Goal: Task Accomplishment & Management: Manage account settings

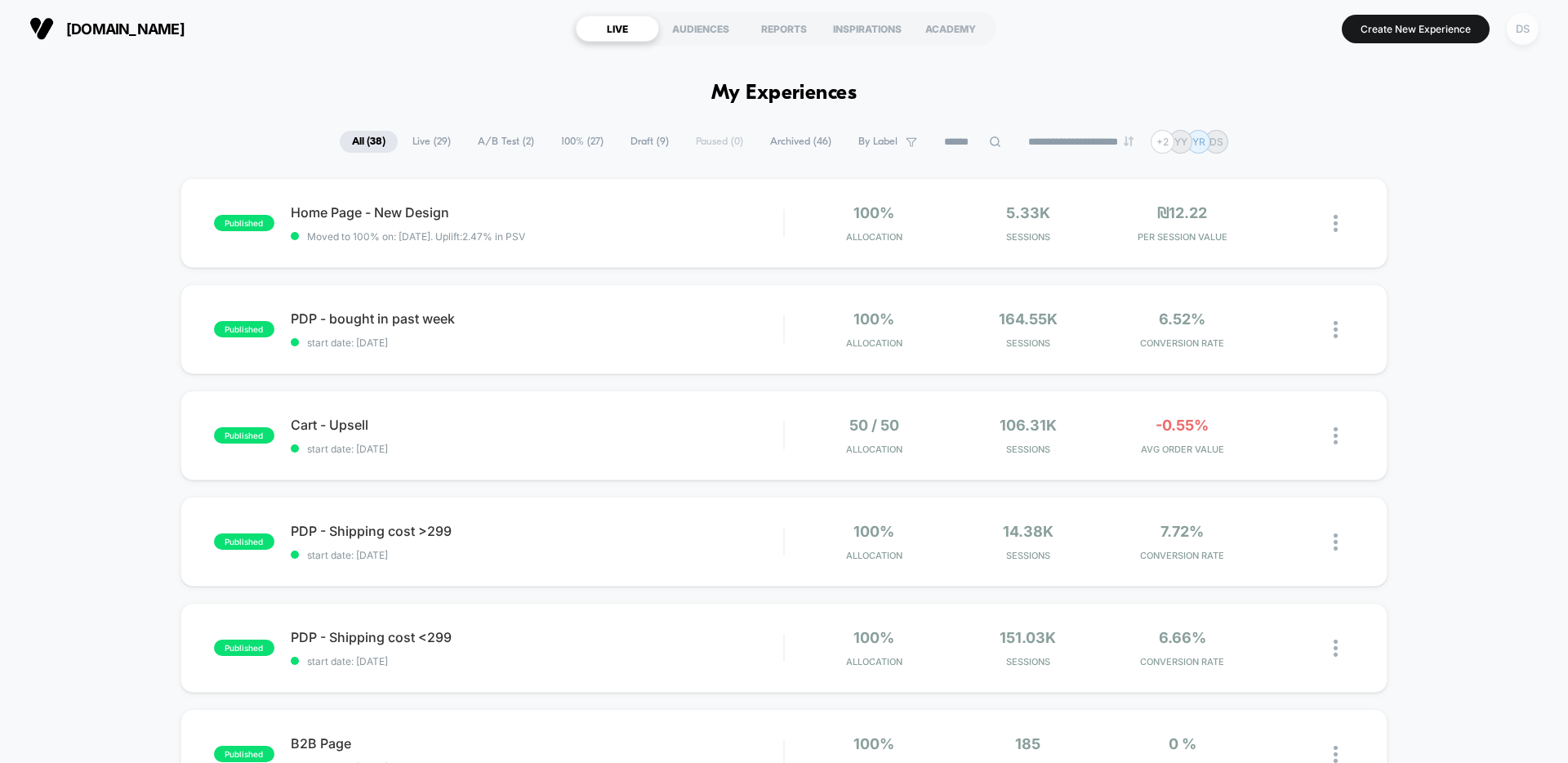
click at [1522, 33] on div "DS" at bounding box center [1522, 29] width 32 height 32
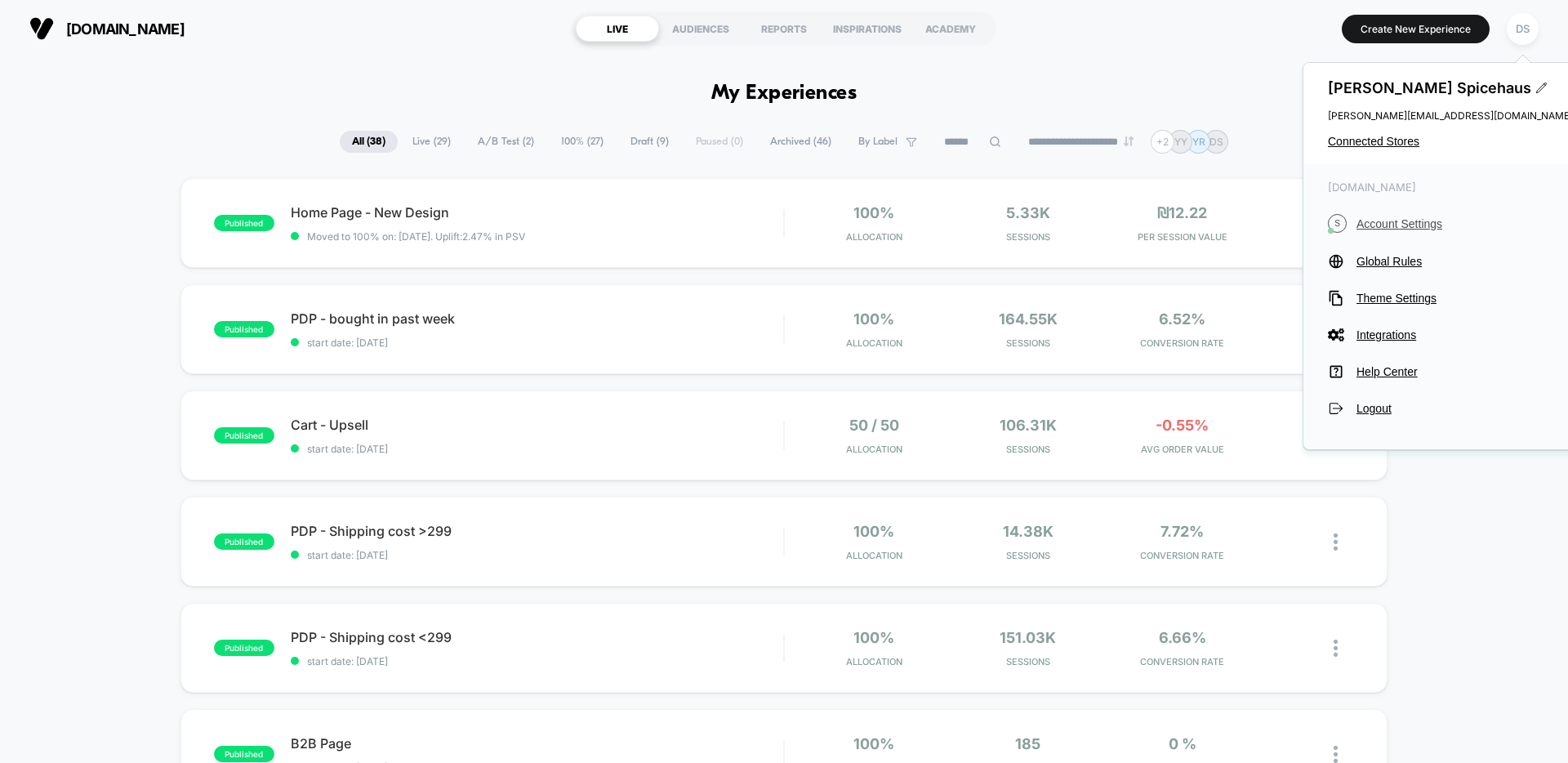
click at [1403, 225] on span "Account Settings" at bounding box center [1465, 224] width 217 height 13
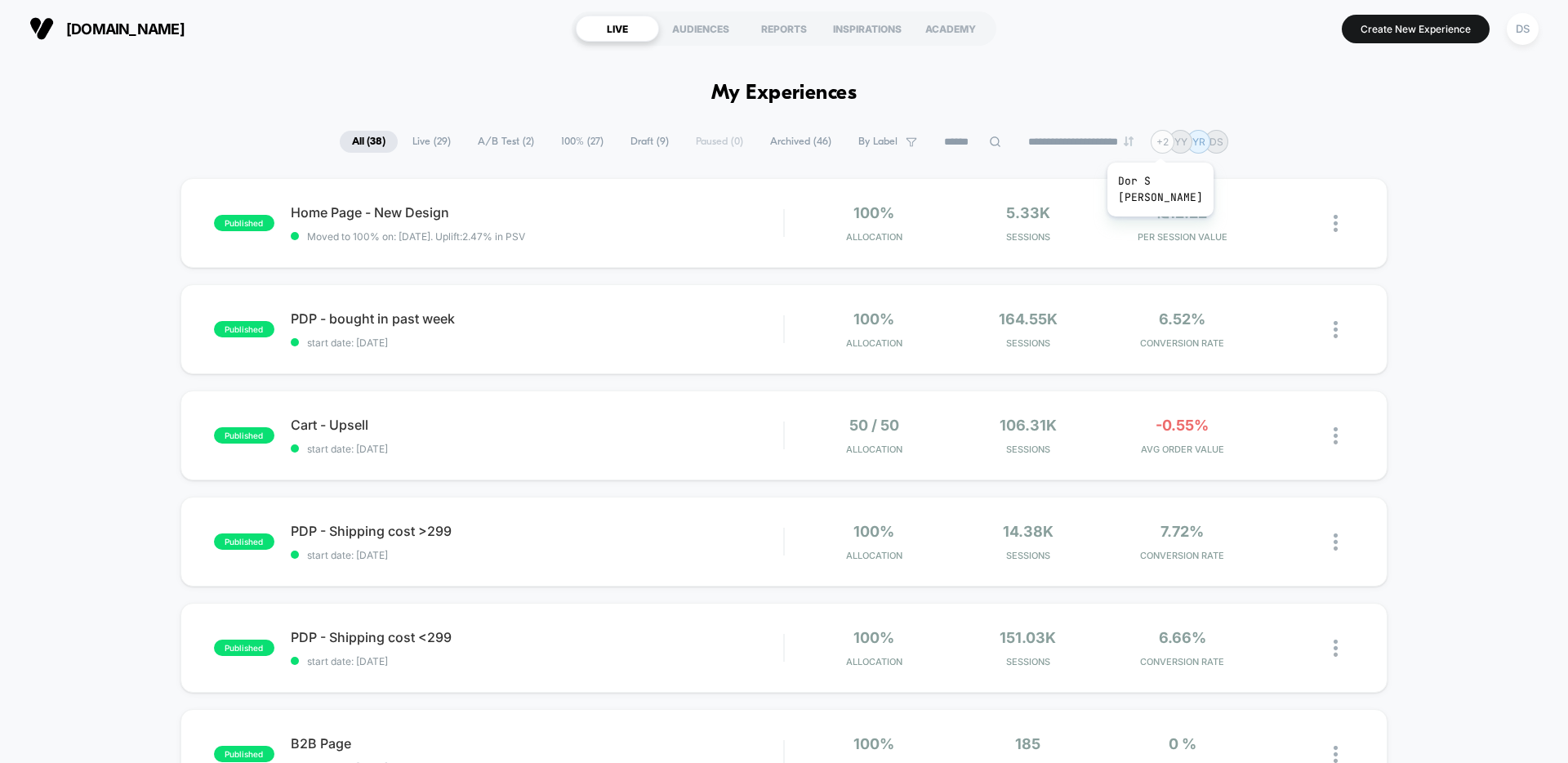
click at [1169, 142] on div "+ 2" at bounding box center [1162, 142] width 24 height 24
click at [1171, 143] on div "+ 2" at bounding box center [1162, 142] width 24 height 24
click at [1171, 144] on div "+ 2" at bounding box center [1162, 142] width 24 height 24
click at [1529, 22] on div "DS" at bounding box center [1522, 29] width 32 height 32
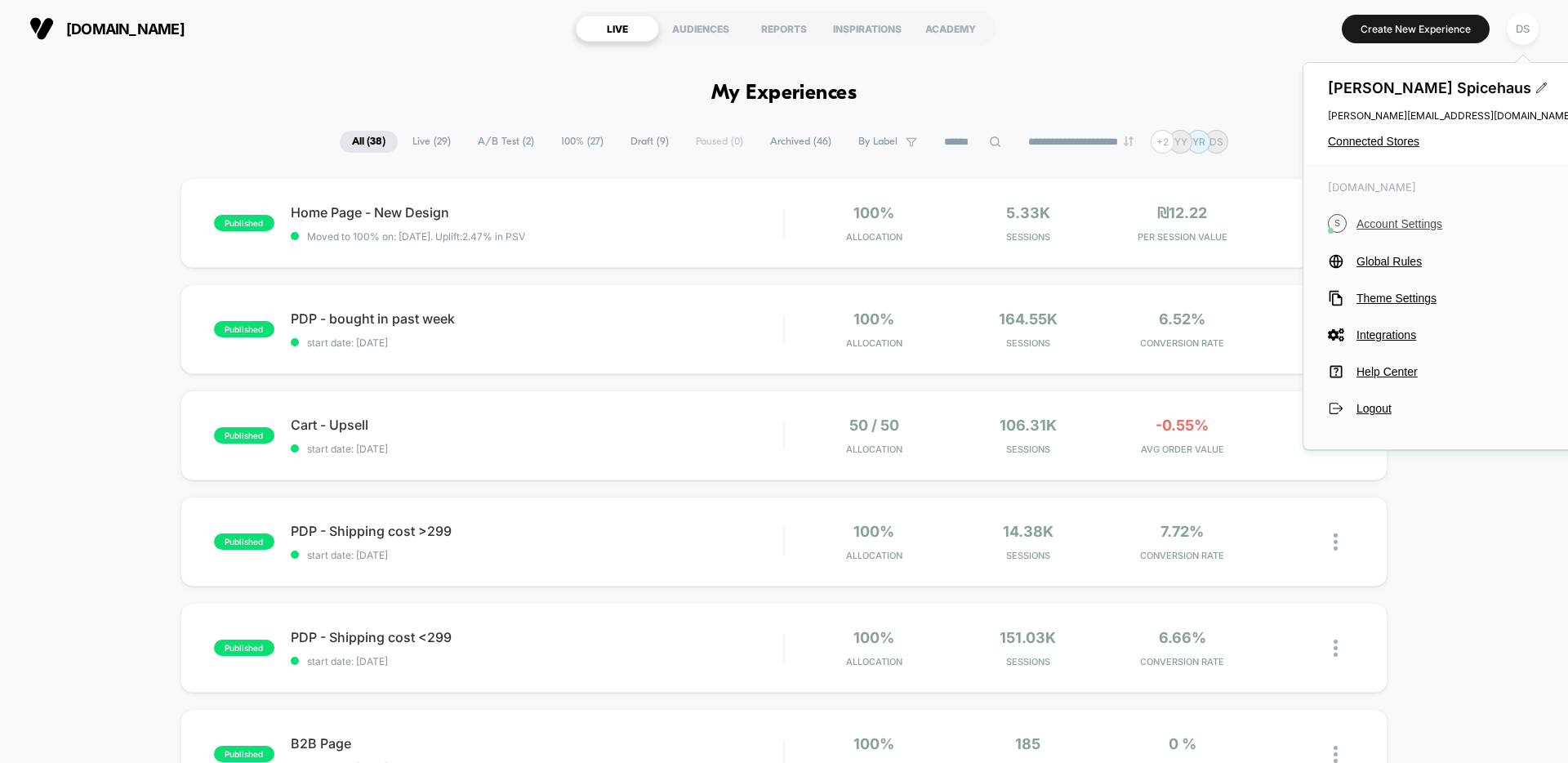
click at [1405, 222] on span "Account Settings" at bounding box center [1465, 224] width 217 height 13
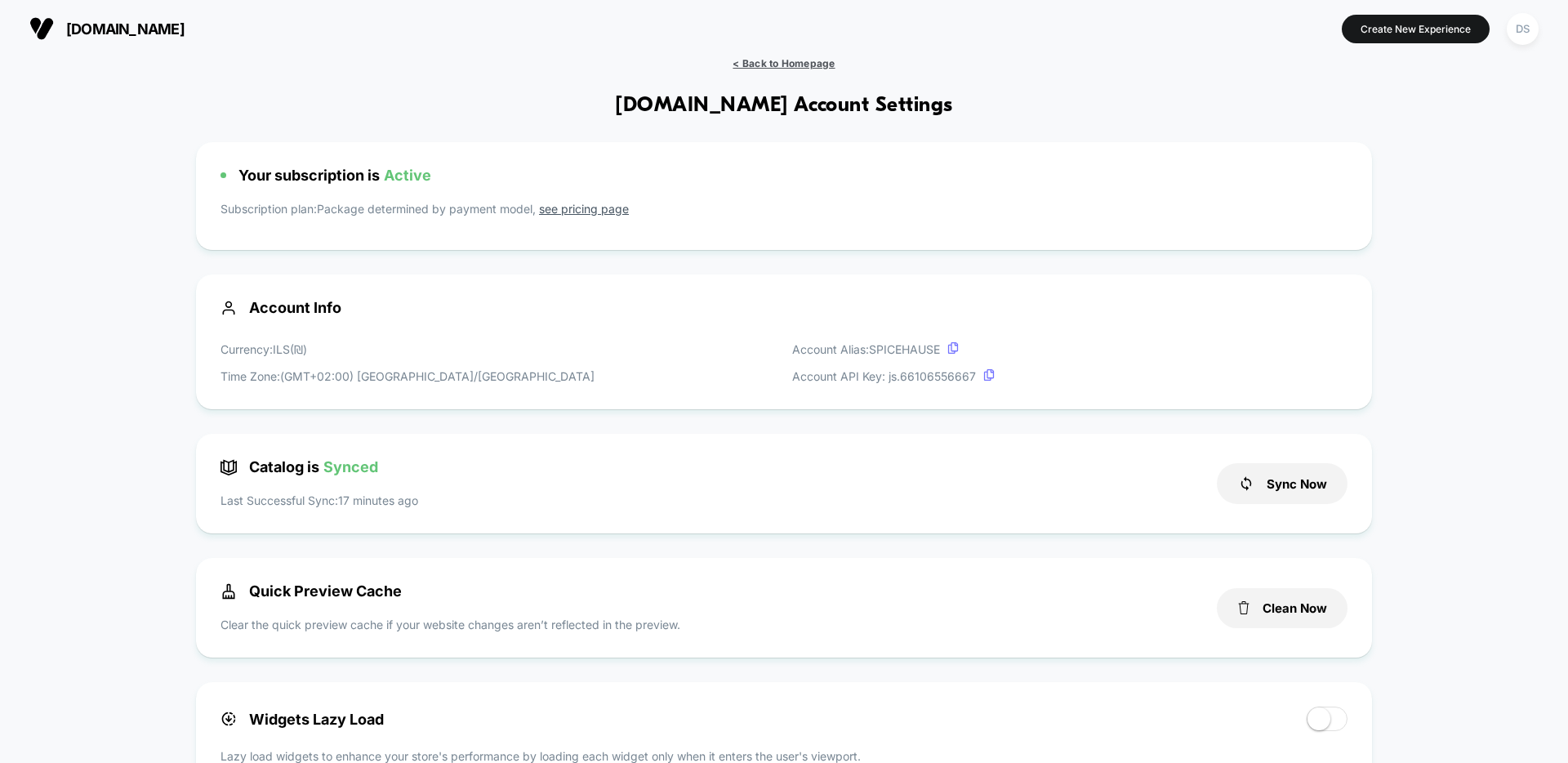
click at [767, 63] on span "< Back to Homepage" at bounding box center [784, 63] width 102 height 12
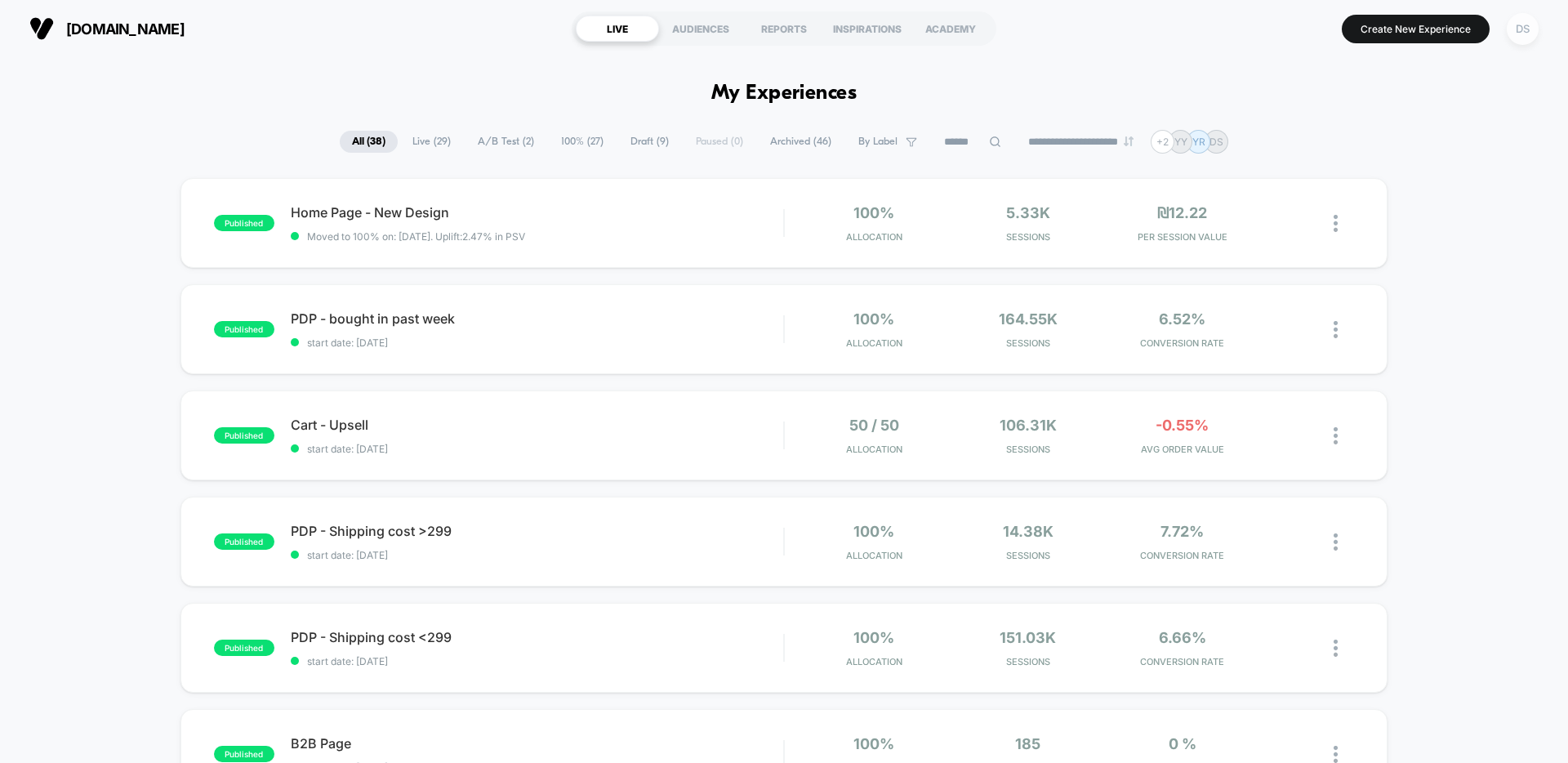
click at [1516, 32] on div "DS" at bounding box center [1522, 29] width 32 height 32
click at [1529, 32] on div "DS" at bounding box center [1522, 29] width 32 height 32
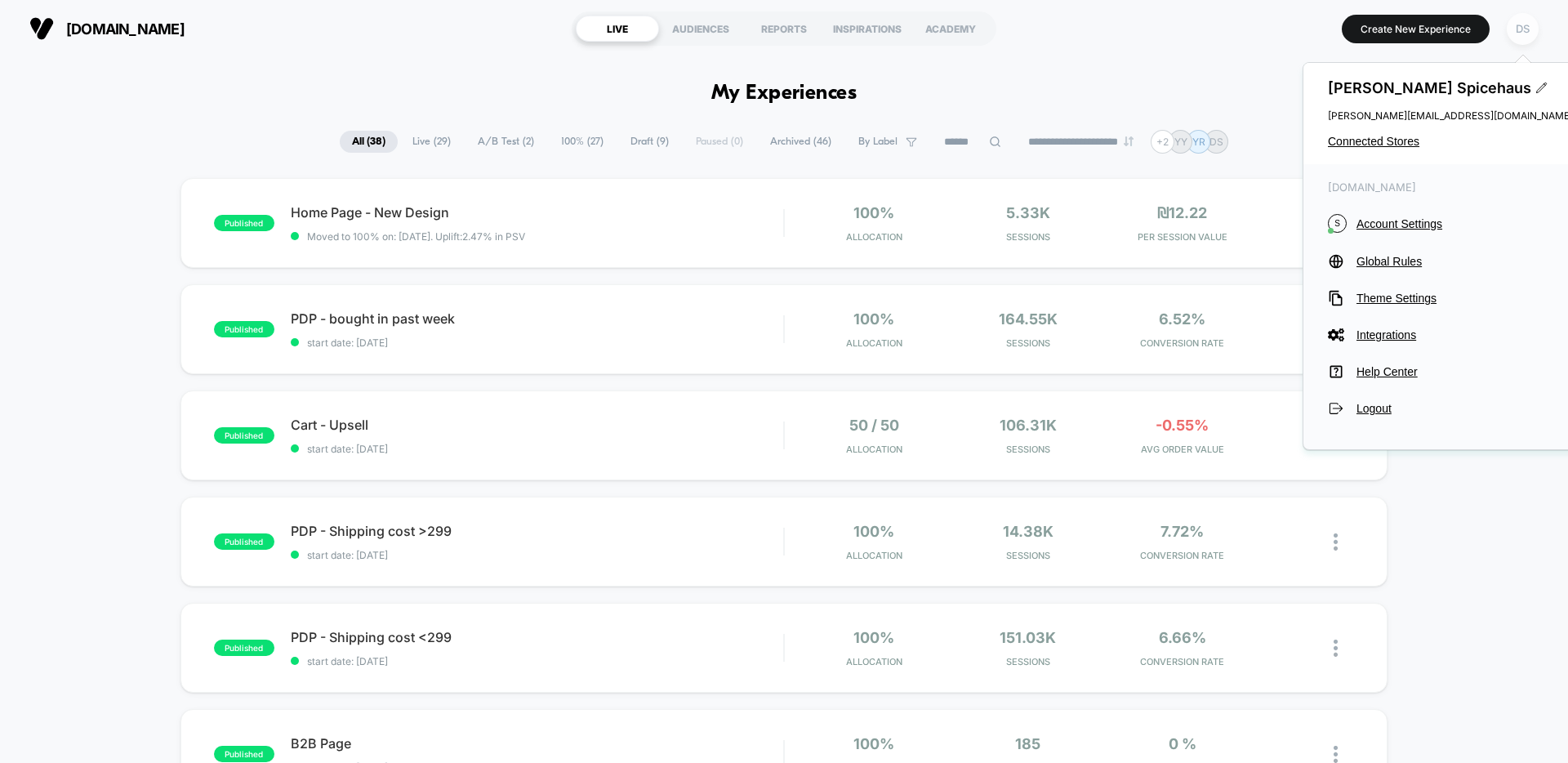
click at [1522, 33] on div "DS" at bounding box center [1522, 29] width 32 height 32
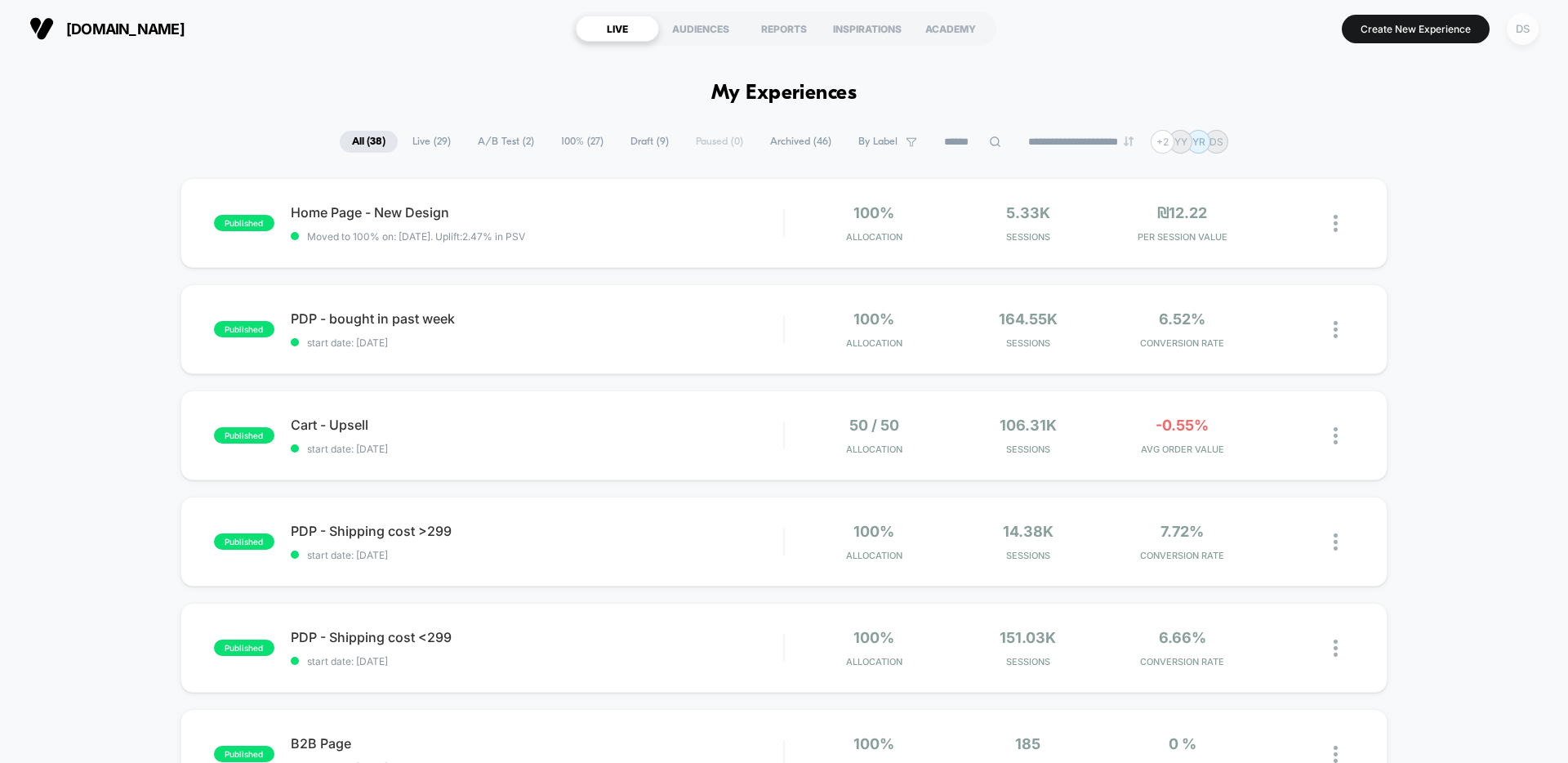
click at [1522, 33] on div "DS" at bounding box center [1522, 29] width 32 height 32
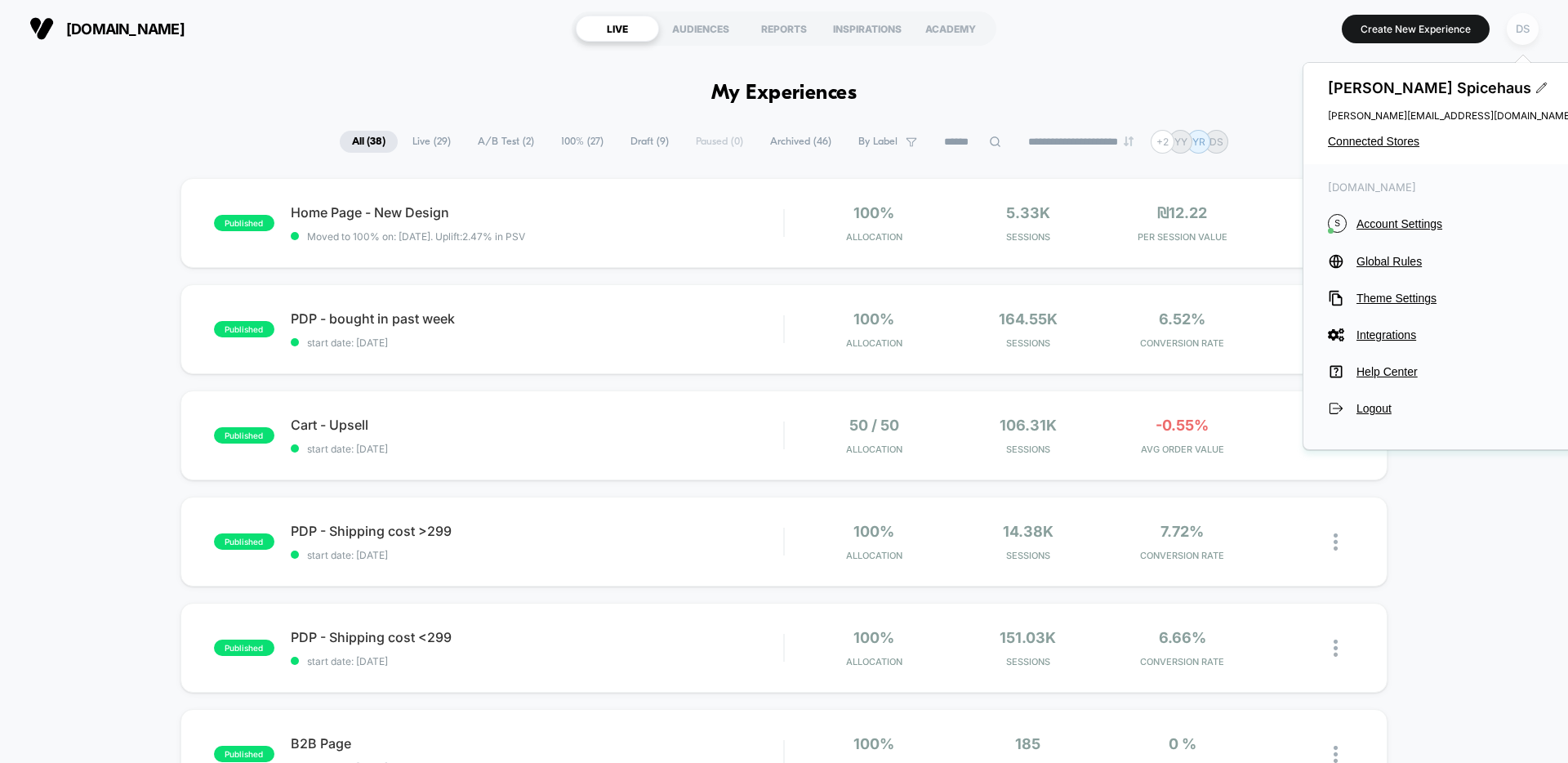
click at [1522, 33] on div "DS" at bounding box center [1522, 29] width 32 height 32
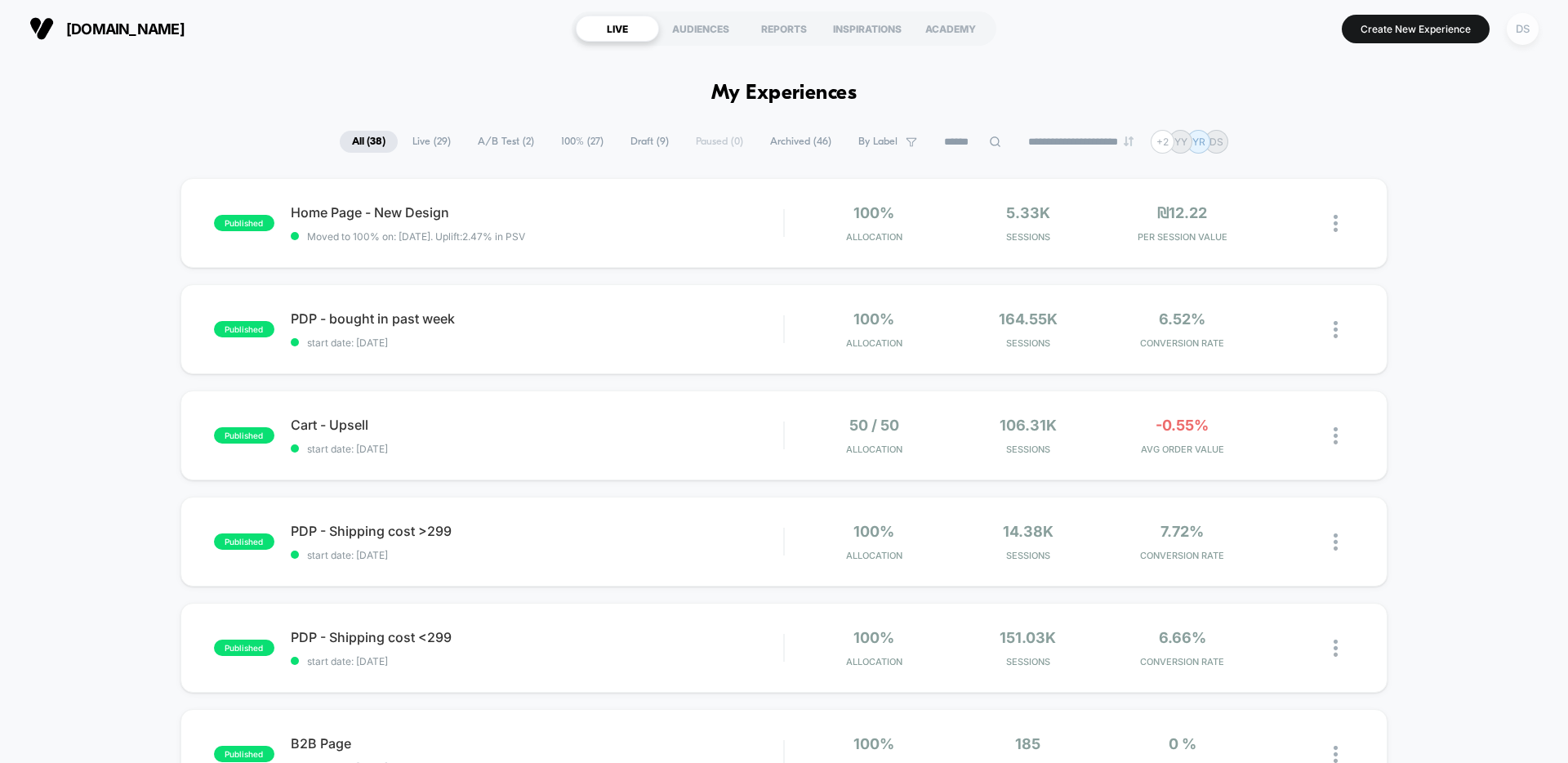
click at [1522, 33] on div "DS" at bounding box center [1522, 29] width 32 height 32
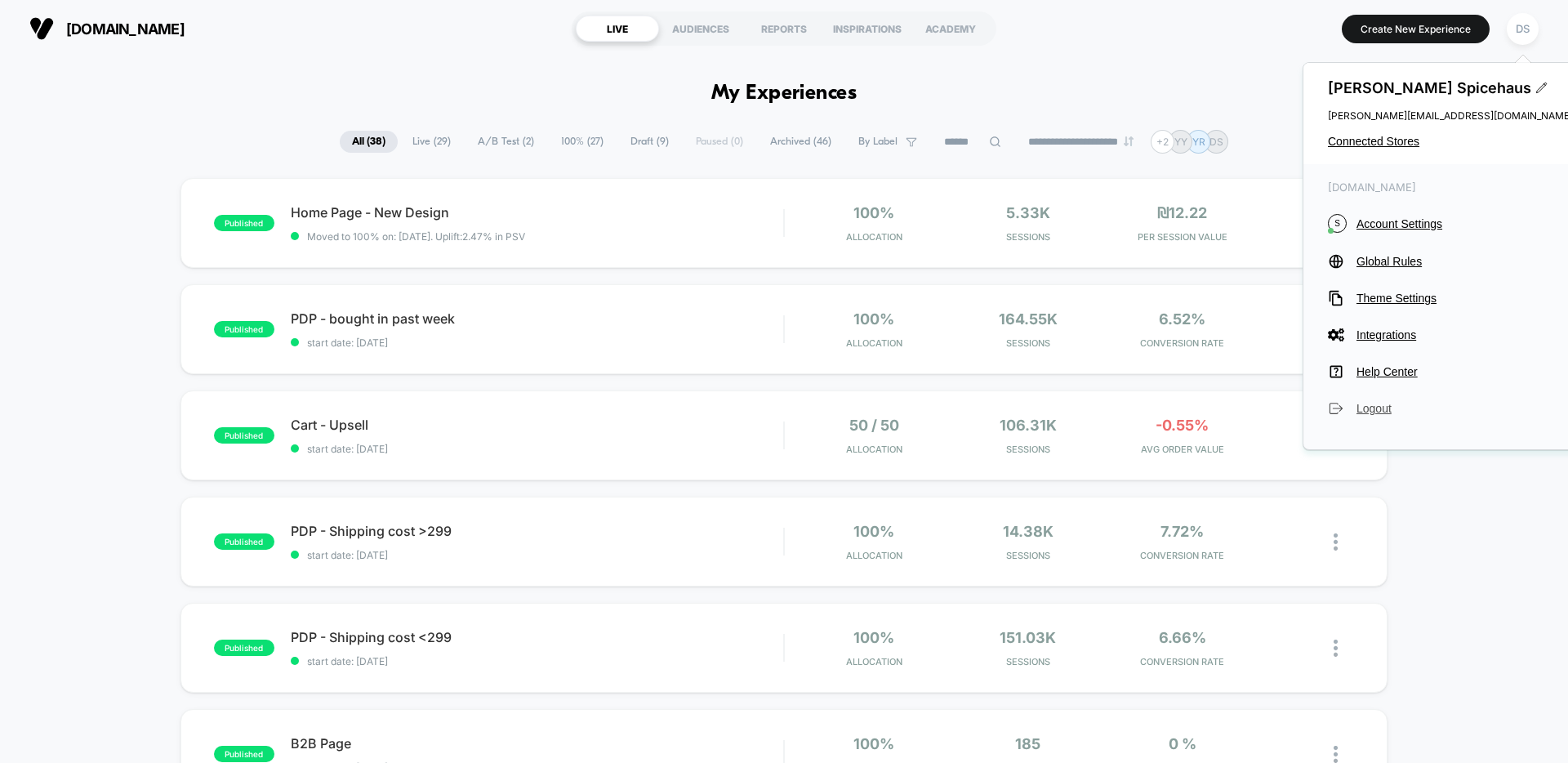
click at [1383, 408] on span "Logout" at bounding box center [1465, 409] width 217 height 13
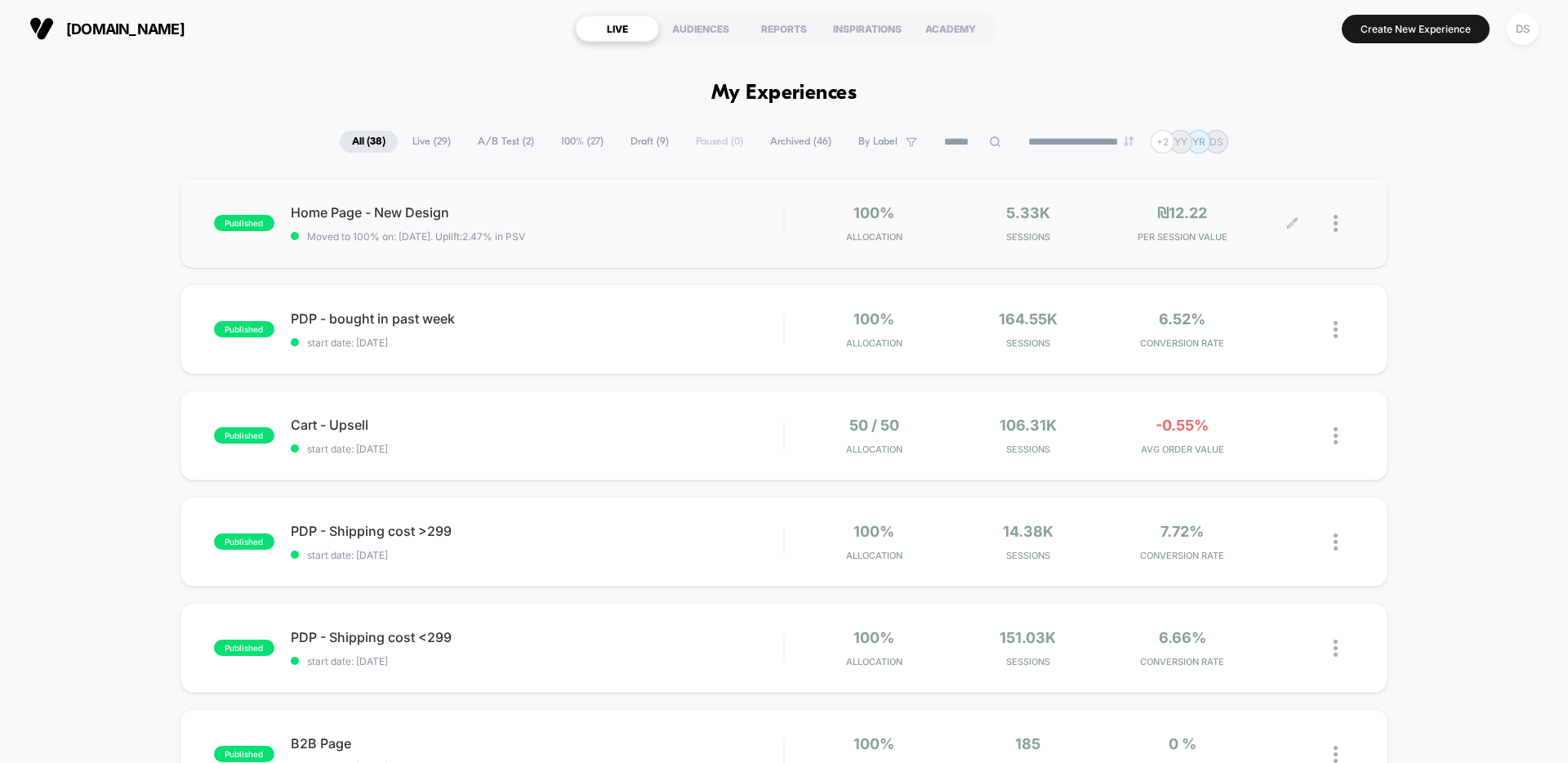
click at [1289, 225] on icon at bounding box center [1292, 223] width 10 height 10
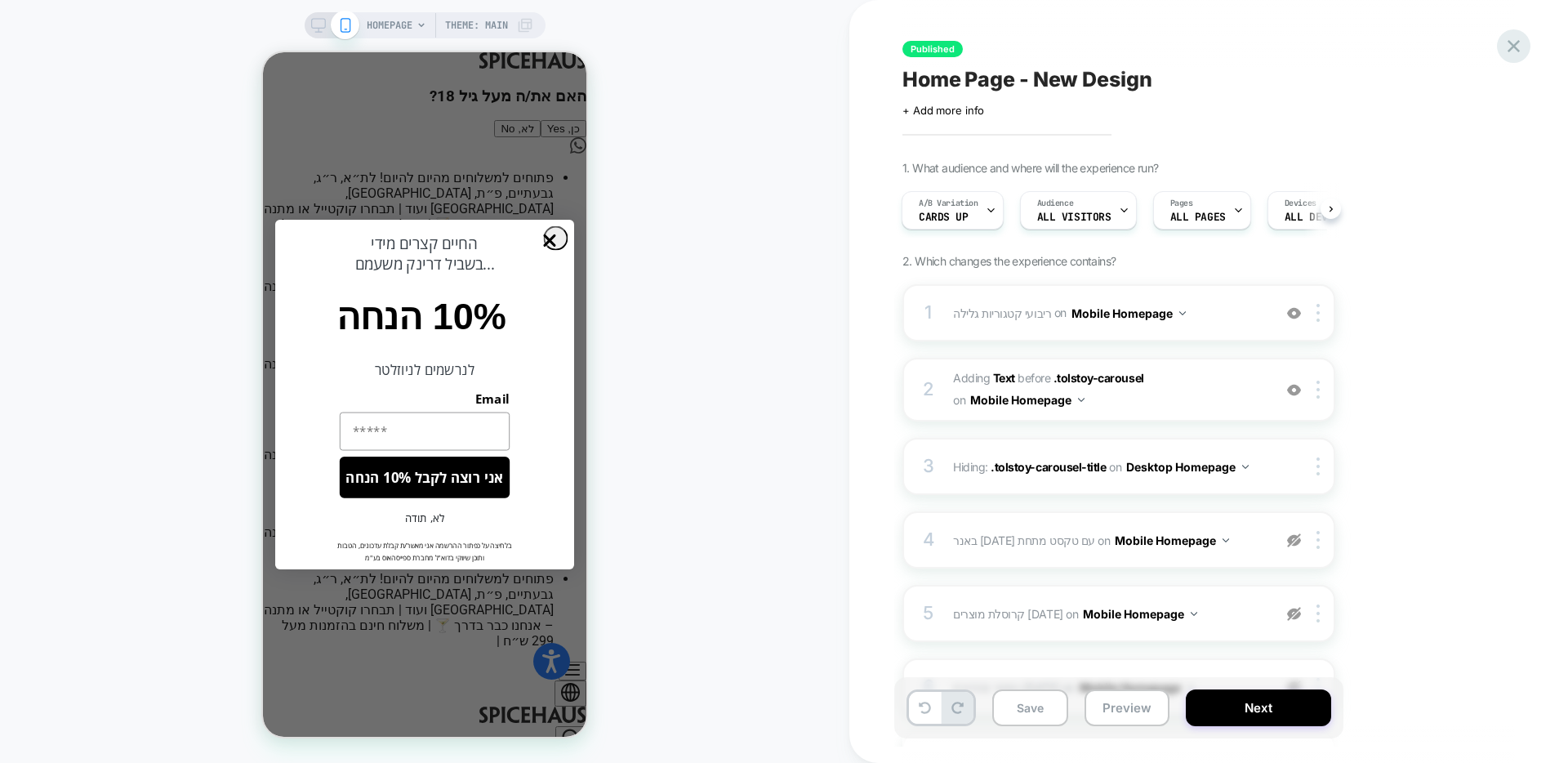
click at [1505, 46] on icon at bounding box center [1514, 46] width 22 height 22
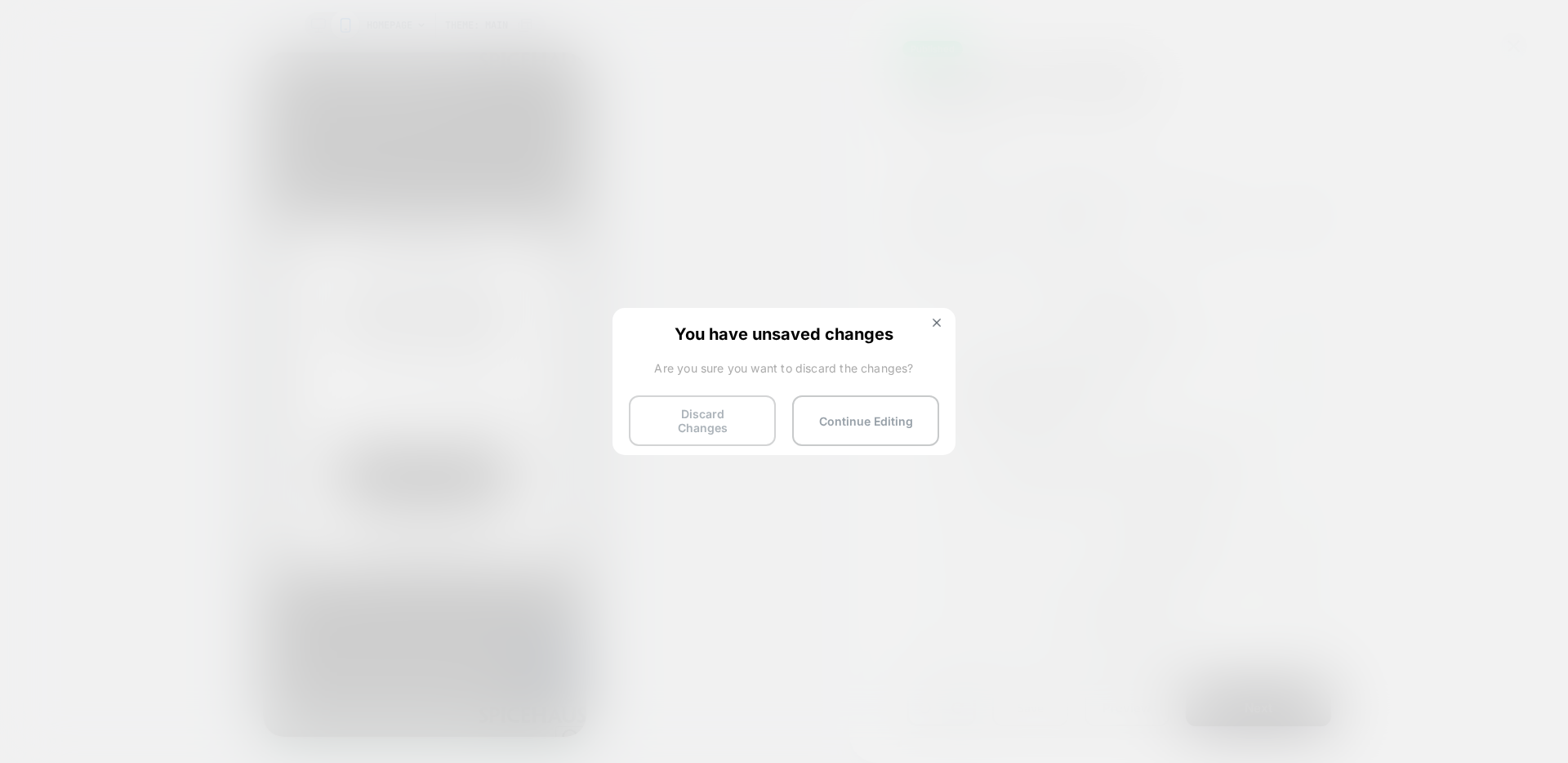
click at [689, 422] on button "Discard Changes" at bounding box center [702, 421] width 147 height 51
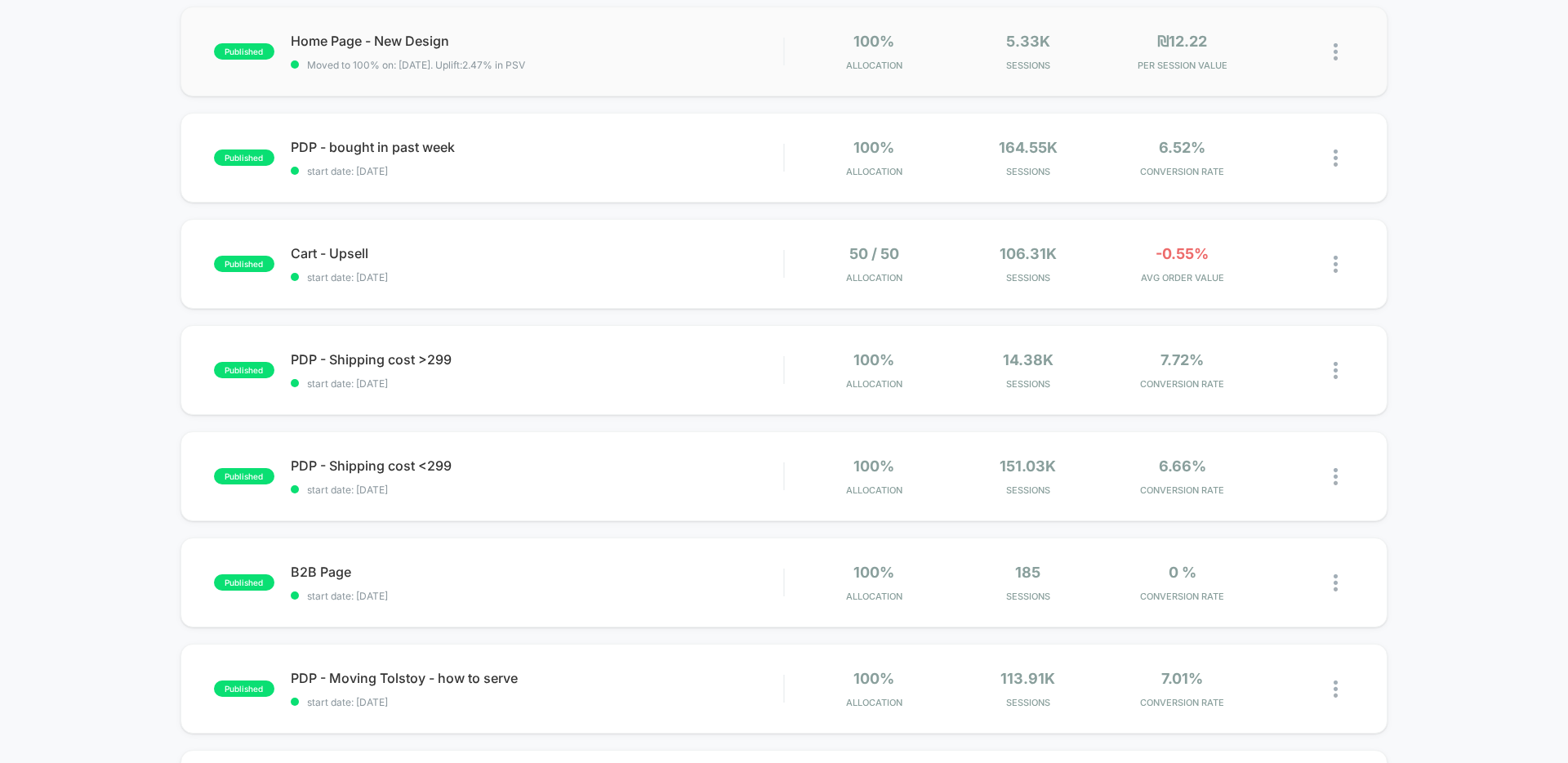
scroll to position [170, 0]
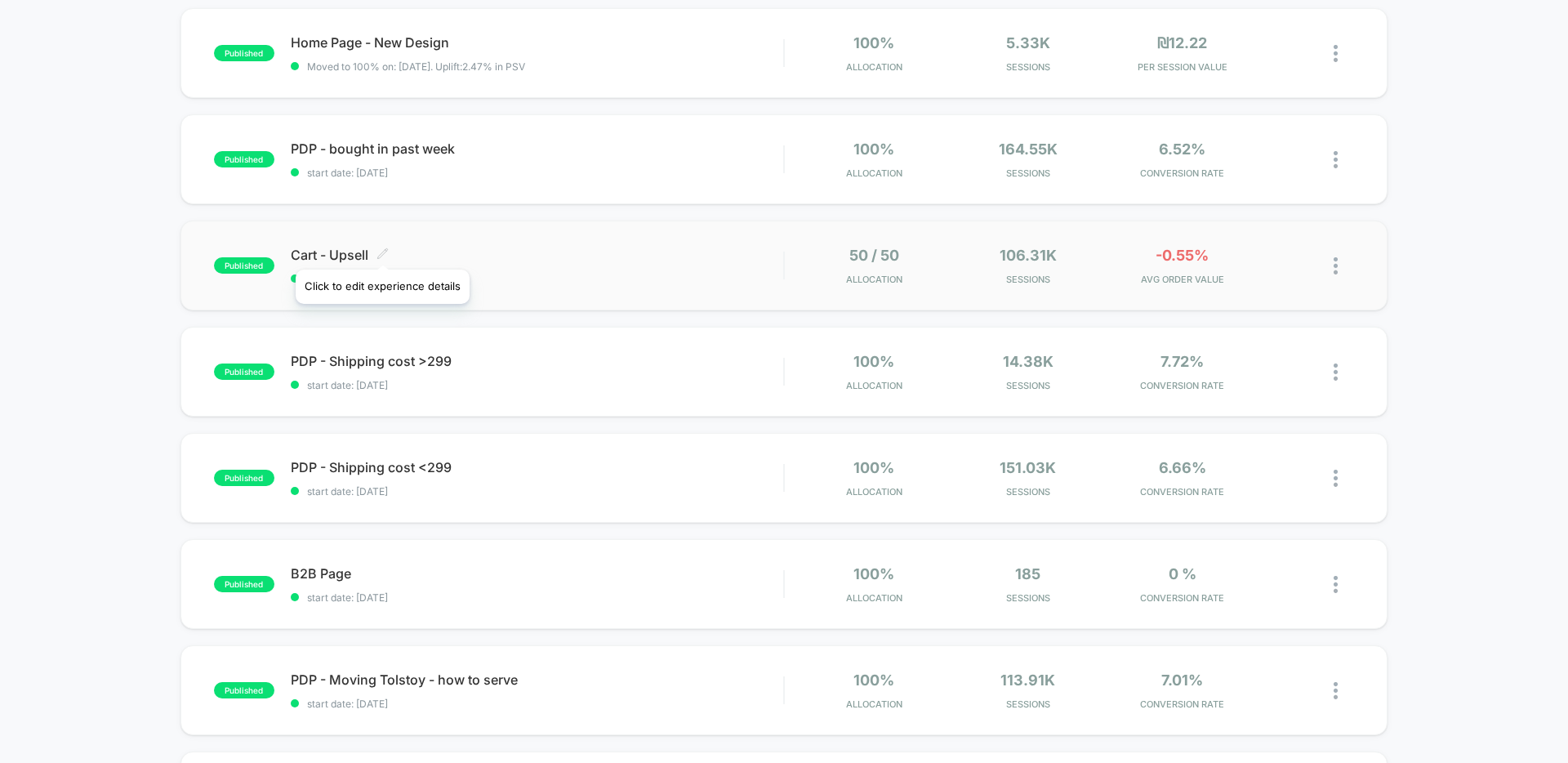
click at [381, 250] on icon at bounding box center [382, 253] width 12 height 12
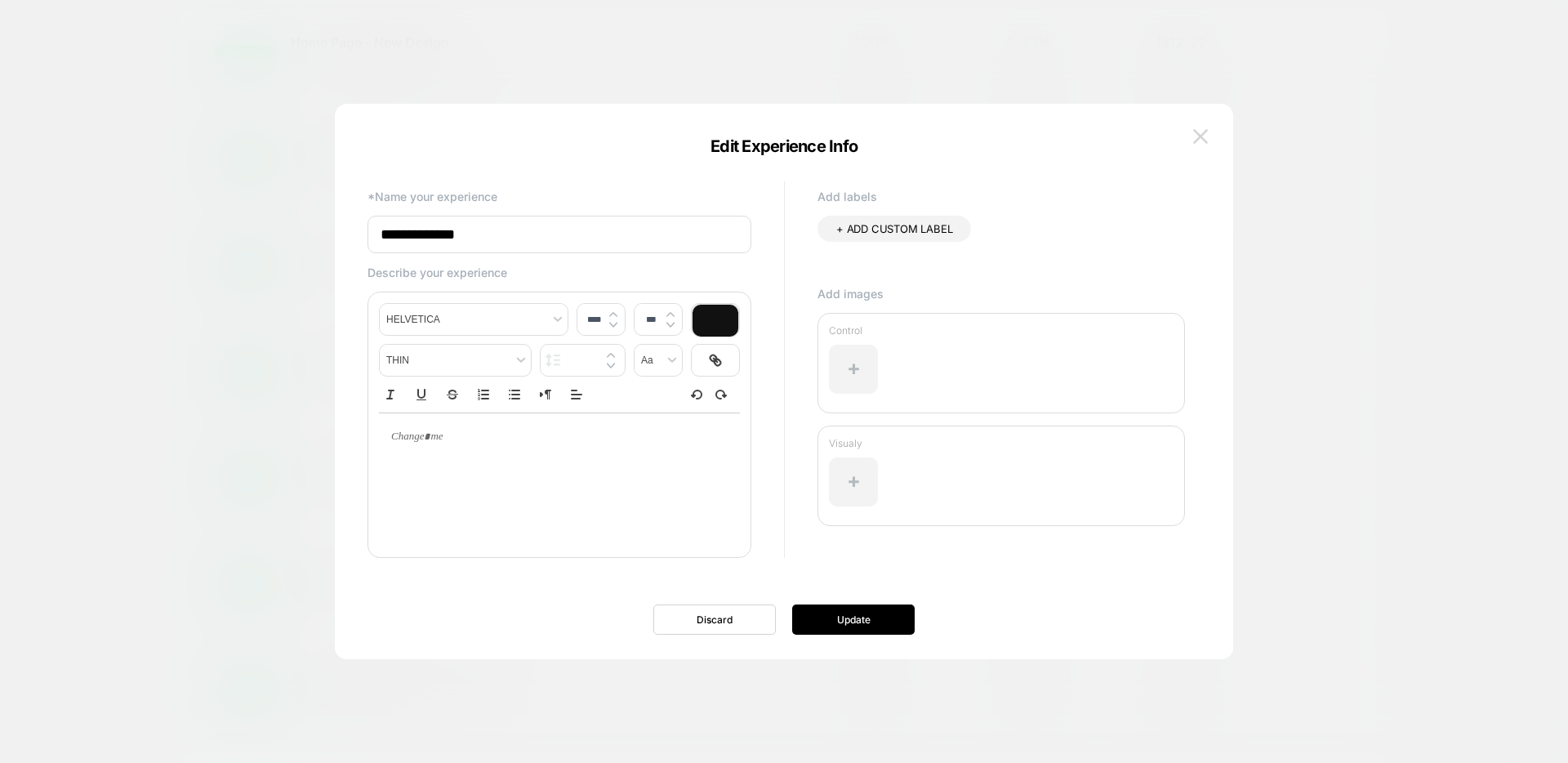
click at [1201, 129] on img at bounding box center [1200, 136] width 14 height 14
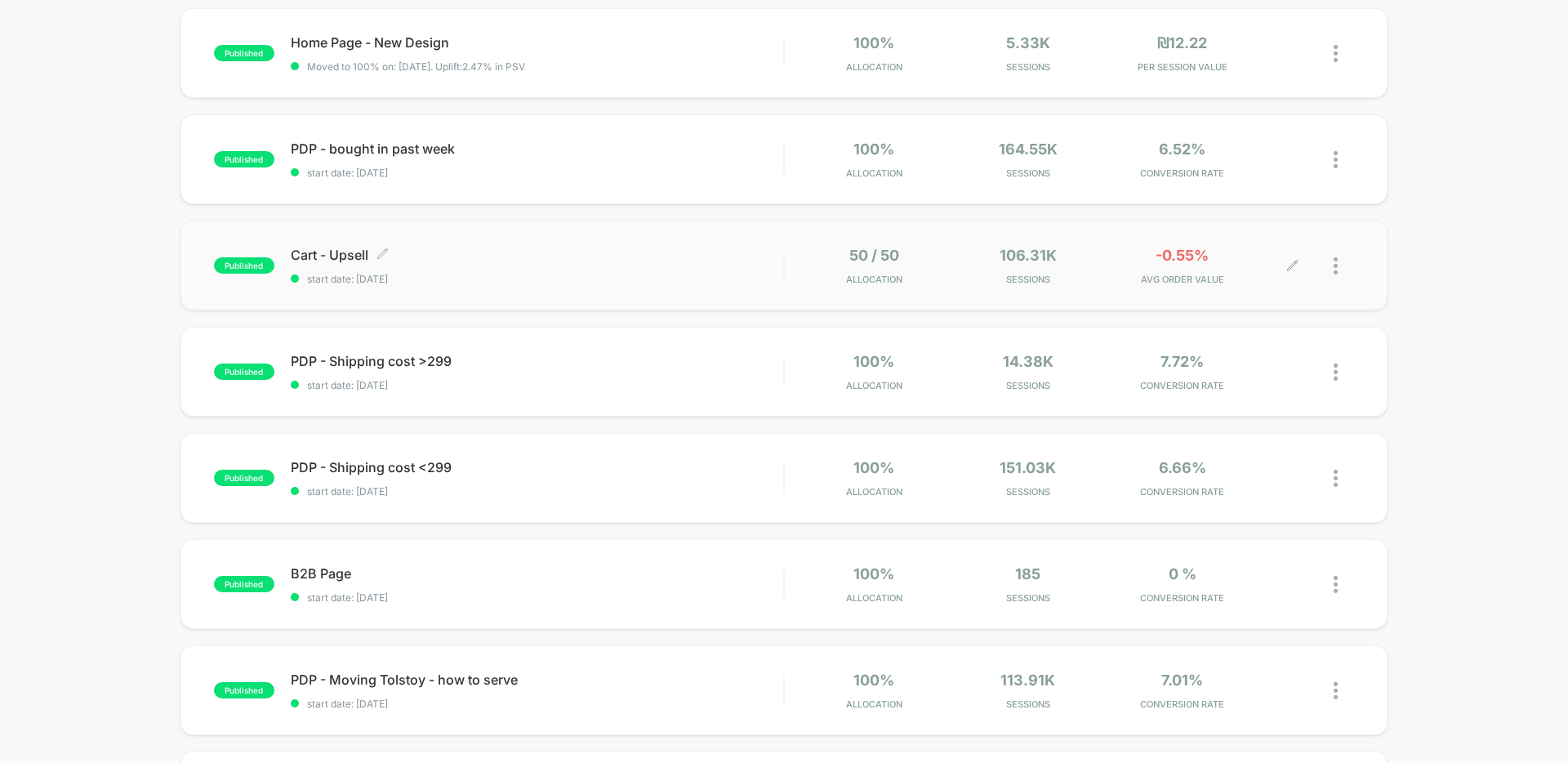
click at [1300, 266] on div at bounding box center [1323, 266] width 61 height 38
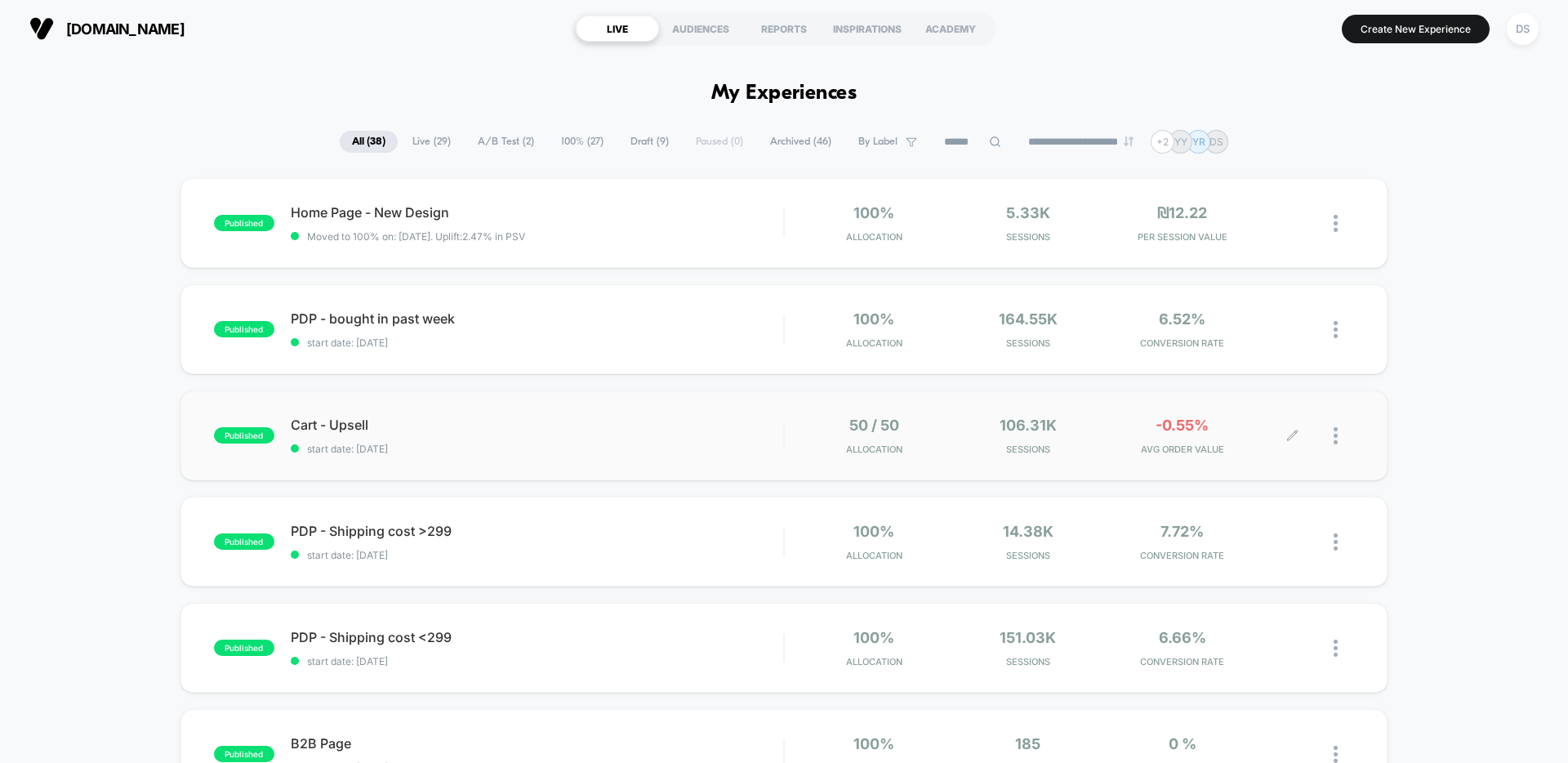
click at [1289, 438] on icon at bounding box center [1292, 435] width 10 height 10
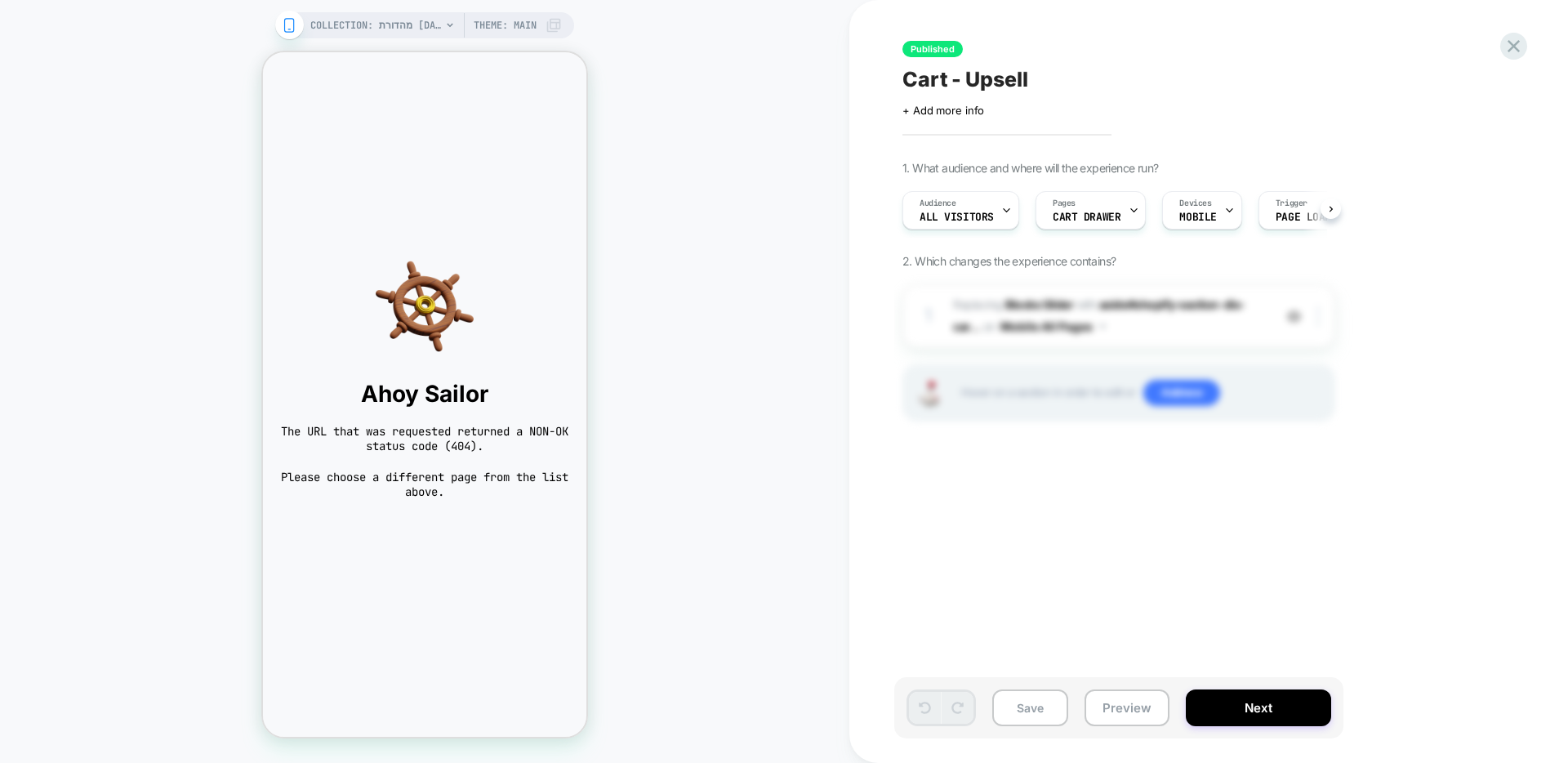
scroll to position [0, 1]
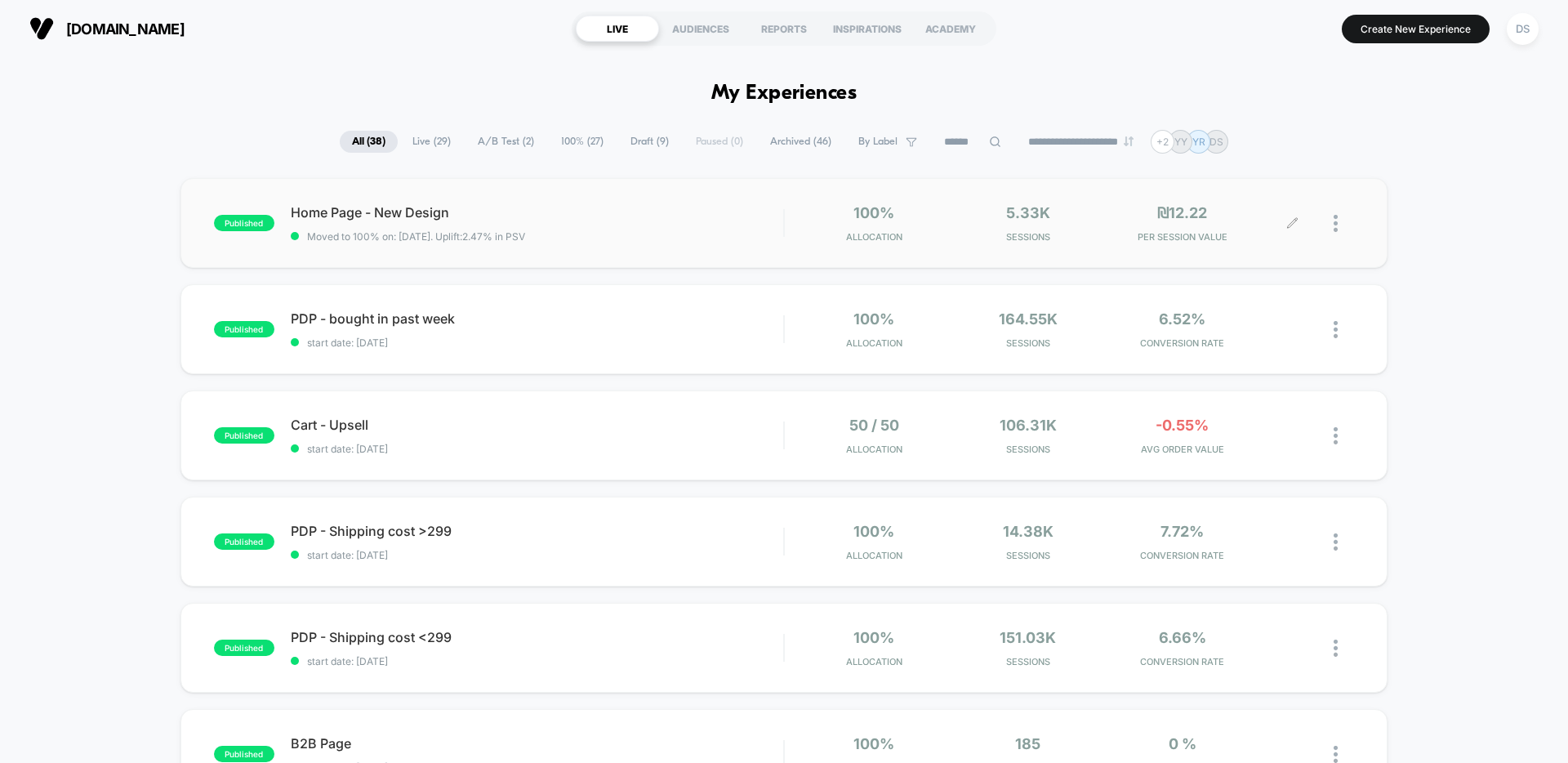
click at [1294, 219] on icon at bounding box center [1292, 223] width 12 height 12
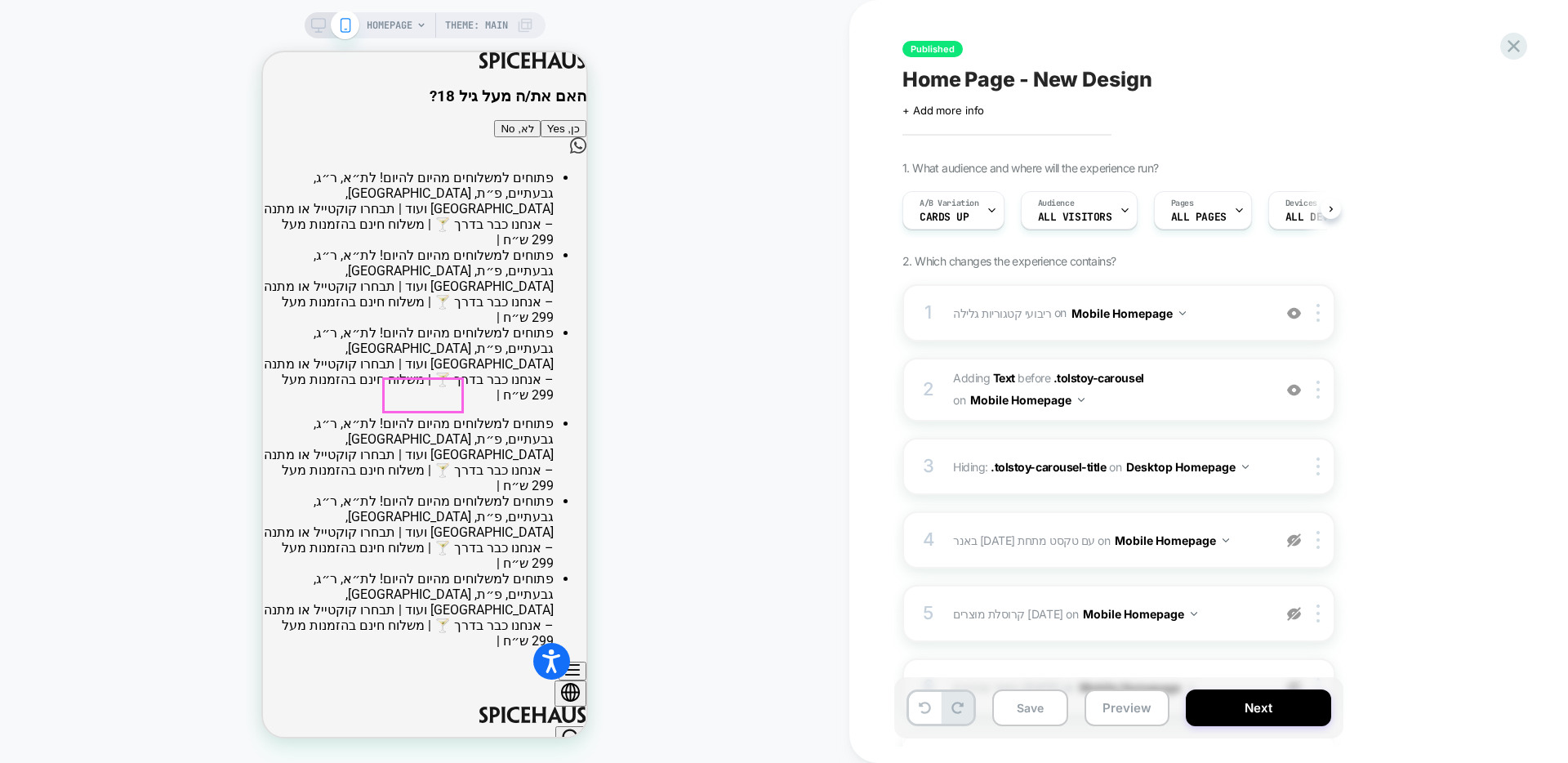
scroll to position [0, 1]
click at [541, 138] on button "כן, Yes" at bounding box center [564, 129] width 46 height 17
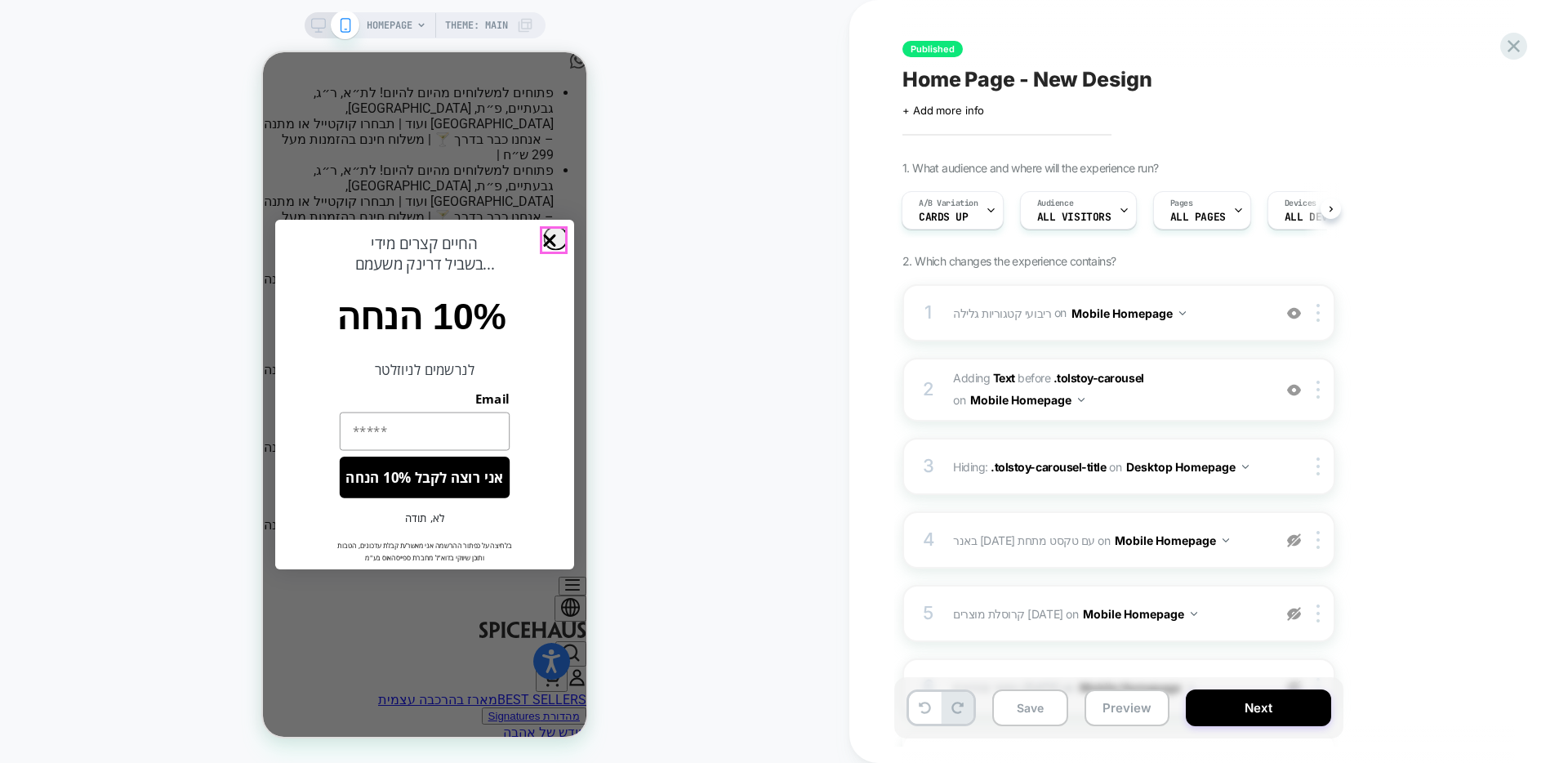
click at [560, 238] on circle "Close dialog" at bounding box center [549, 240] width 24 height 24
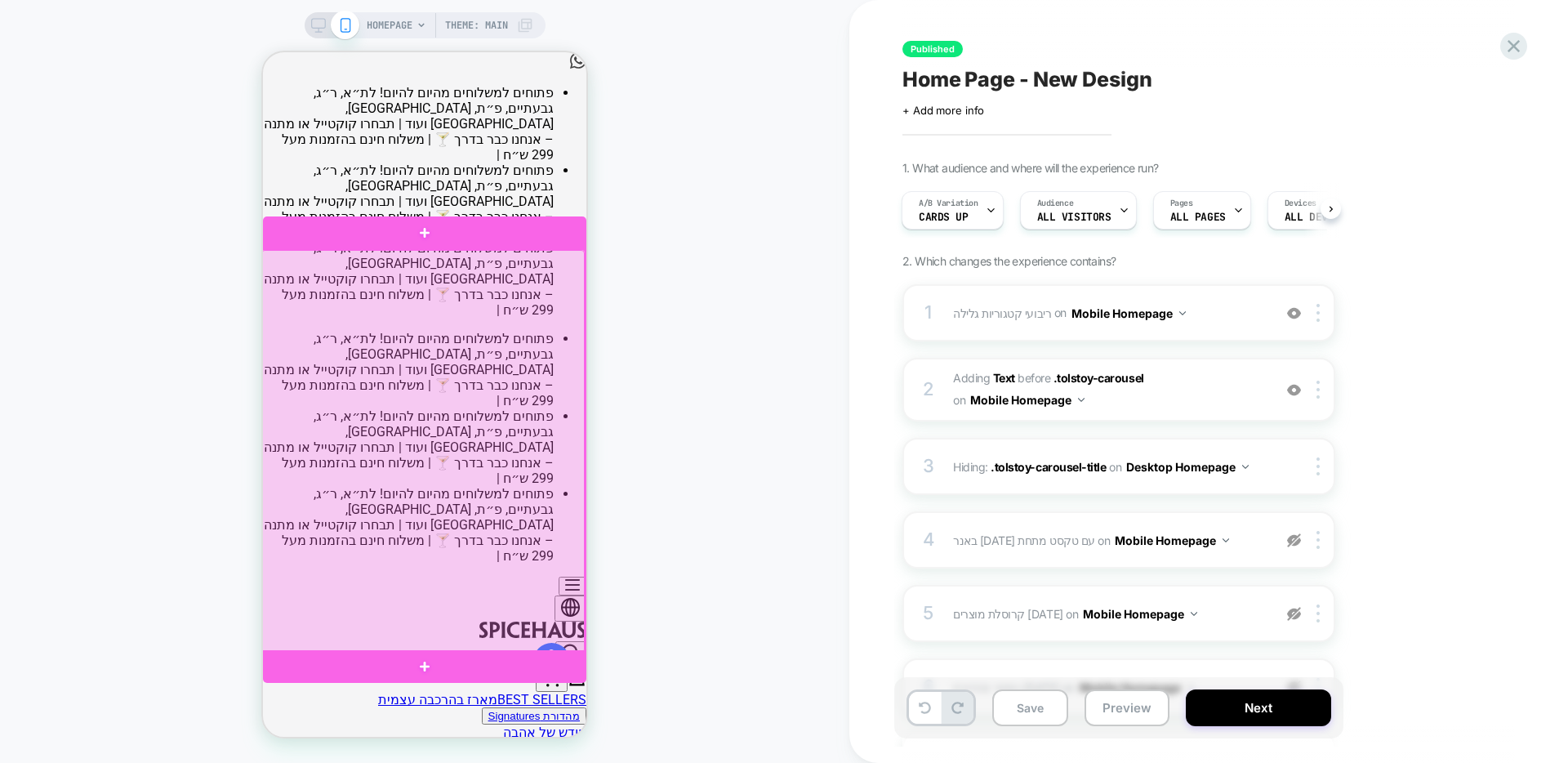
click at [473, 304] on div at bounding box center [423, 451] width 324 height 403
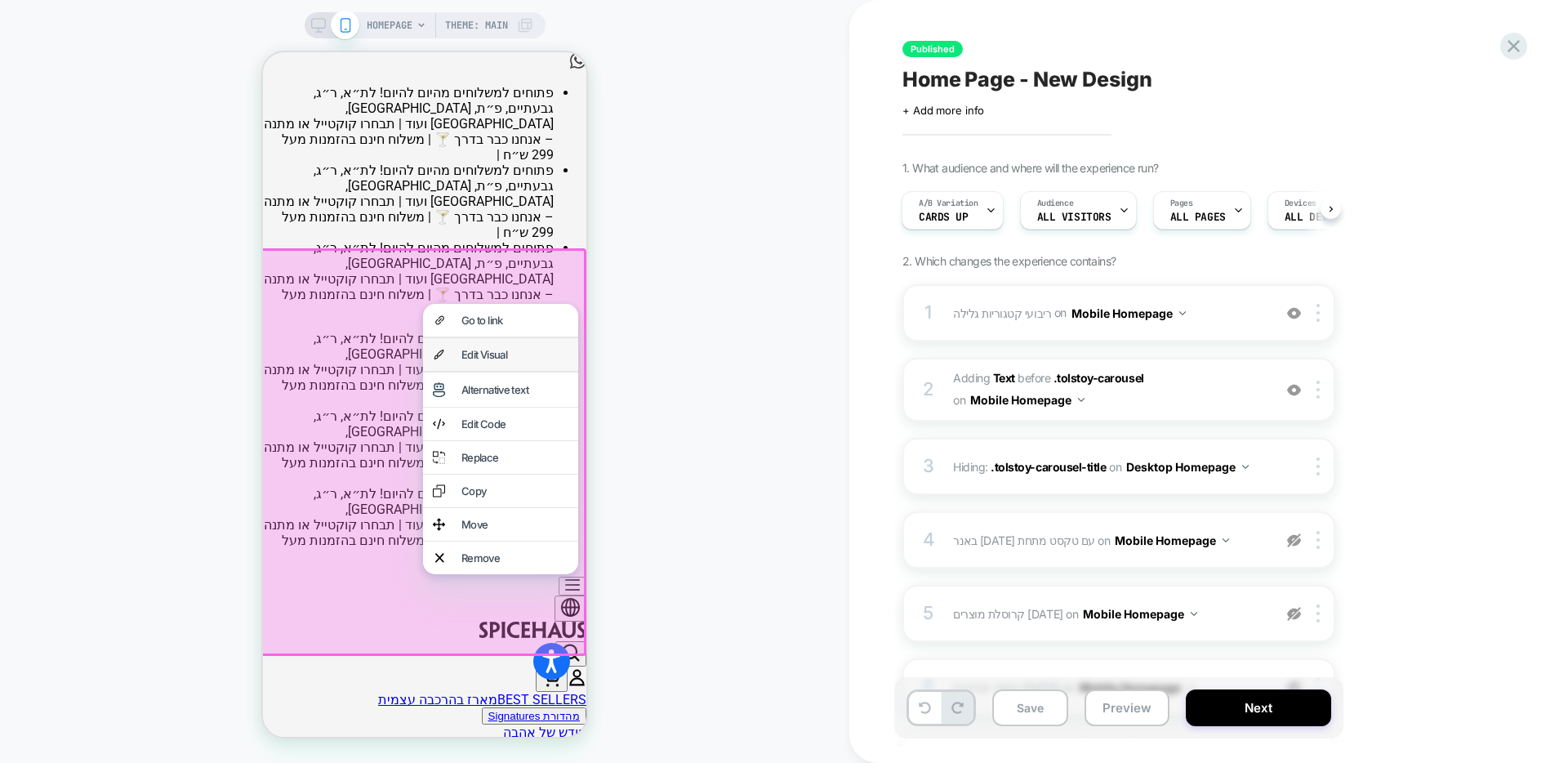
click at [532, 355] on div "Edit Visual" at bounding box center [515, 355] width 107 height 13
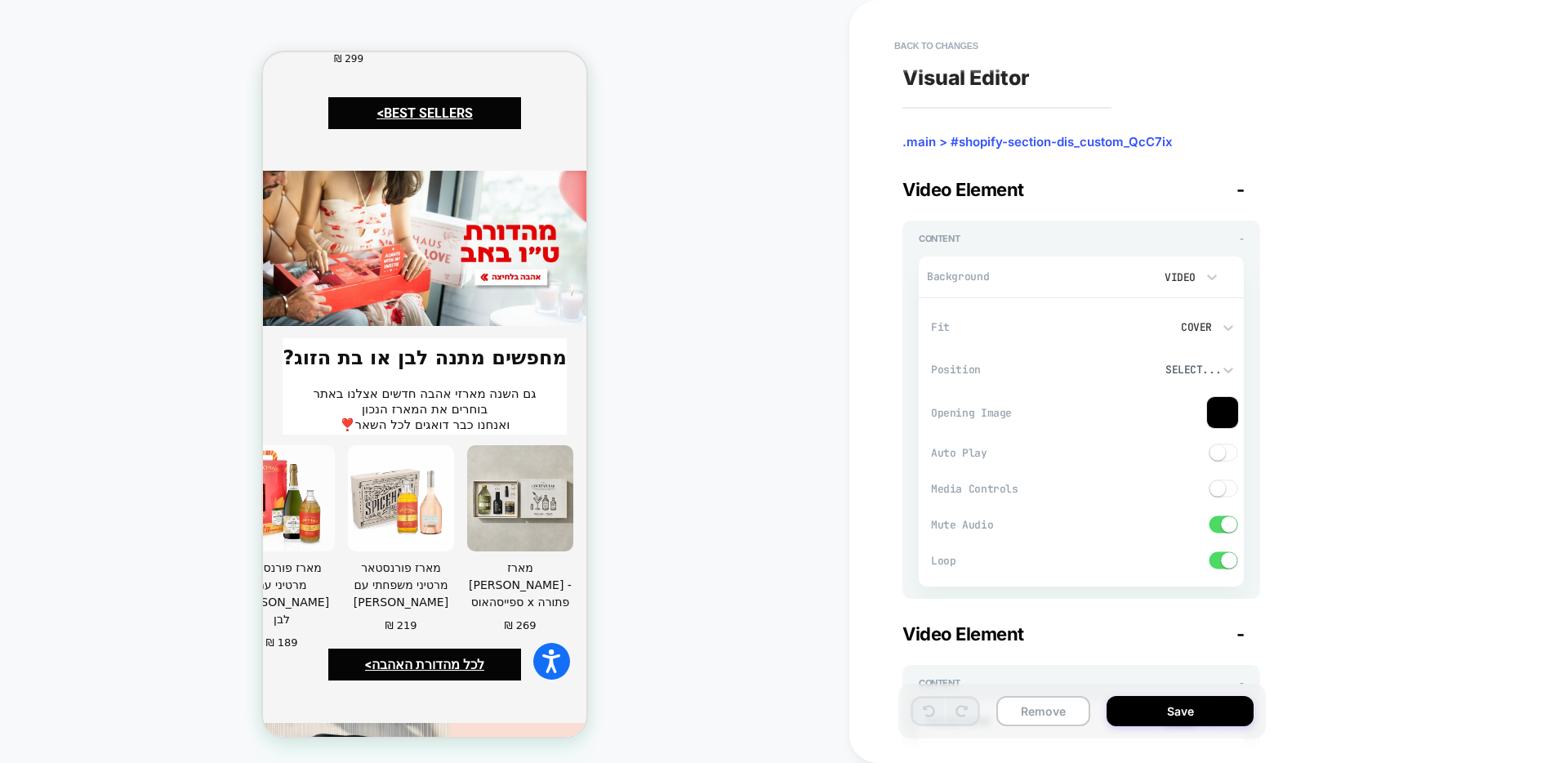
scroll to position [2237, 0]
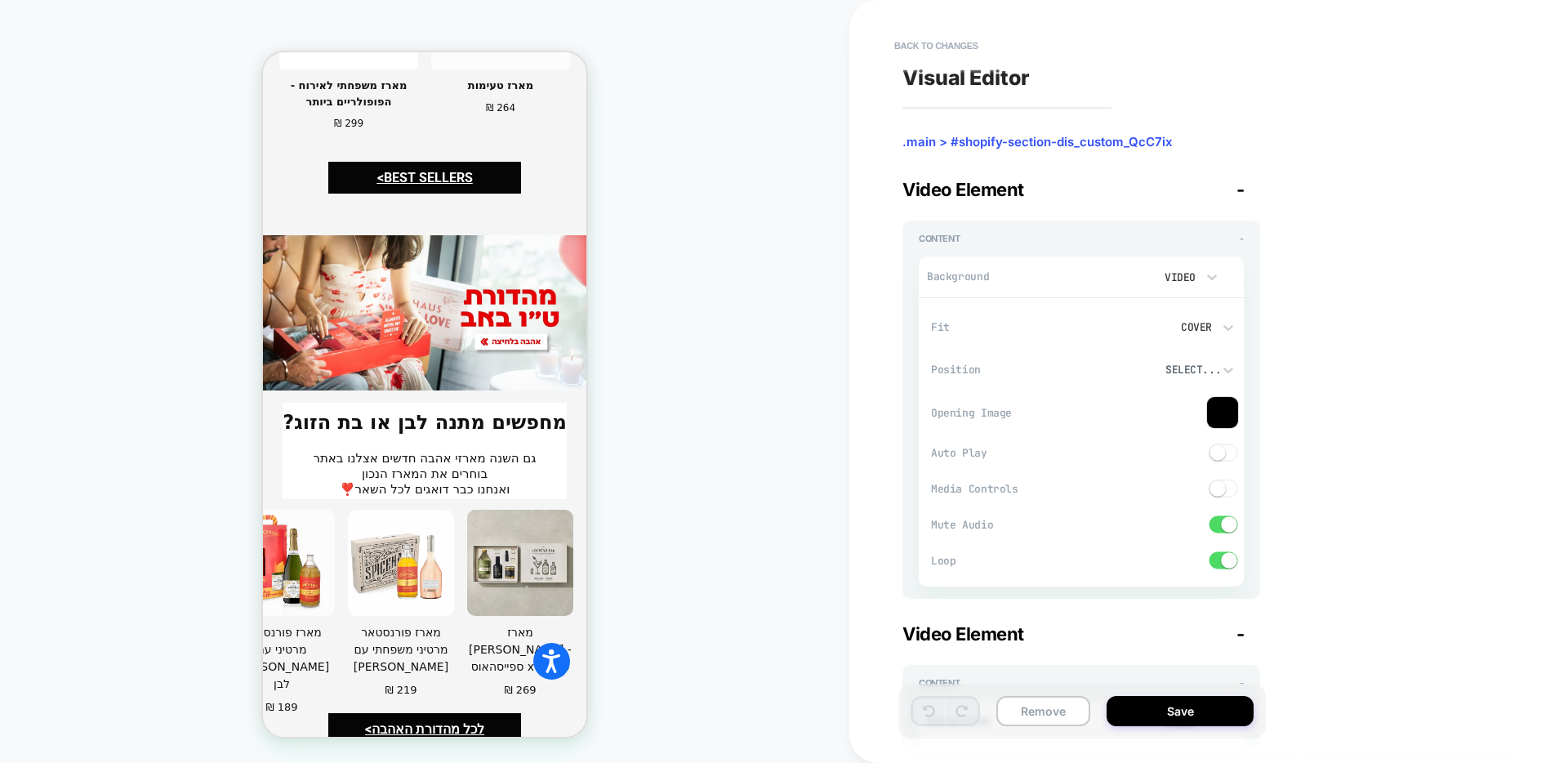
click at [597, 273] on div "HOMEPAGE Theme: MAIN" at bounding box center [424, 382] width 849 height 730
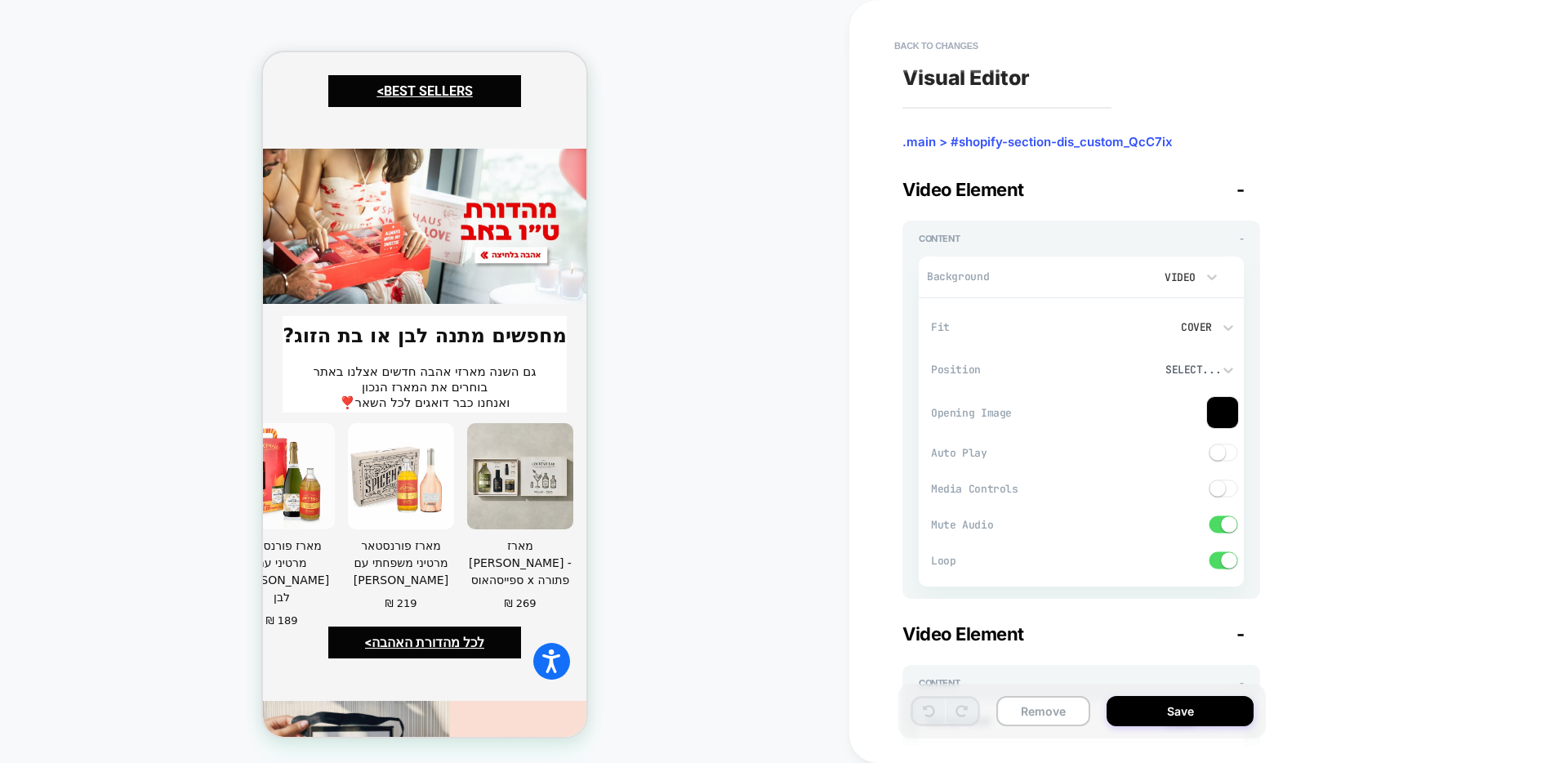
scroll to position [2325, 0]
click at [665, 186] on div "HOMEPAGE Theme: MAIN" at bounding box center [424, 382] width 849 height 730
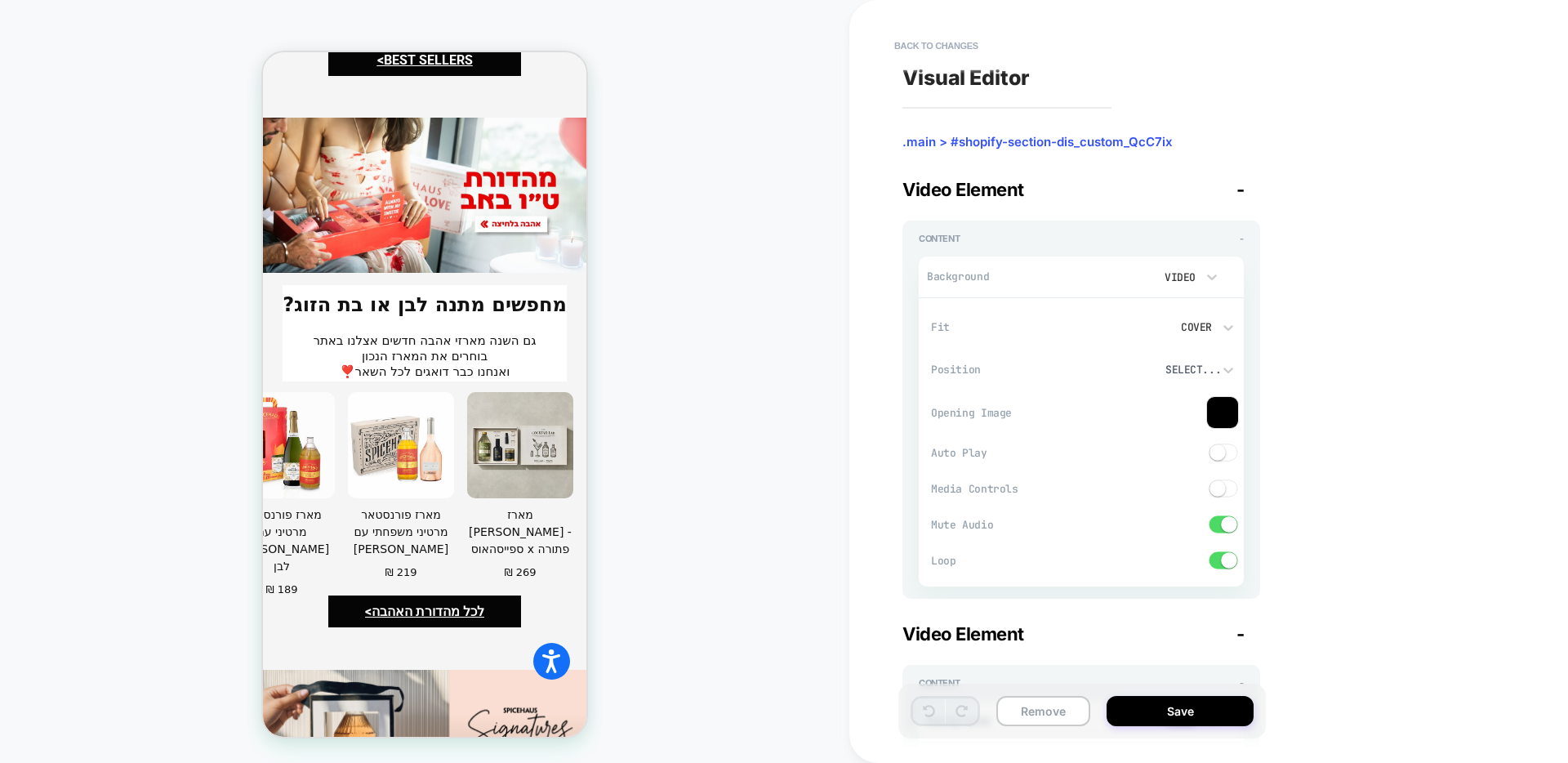
scroll to position [2226, 0]
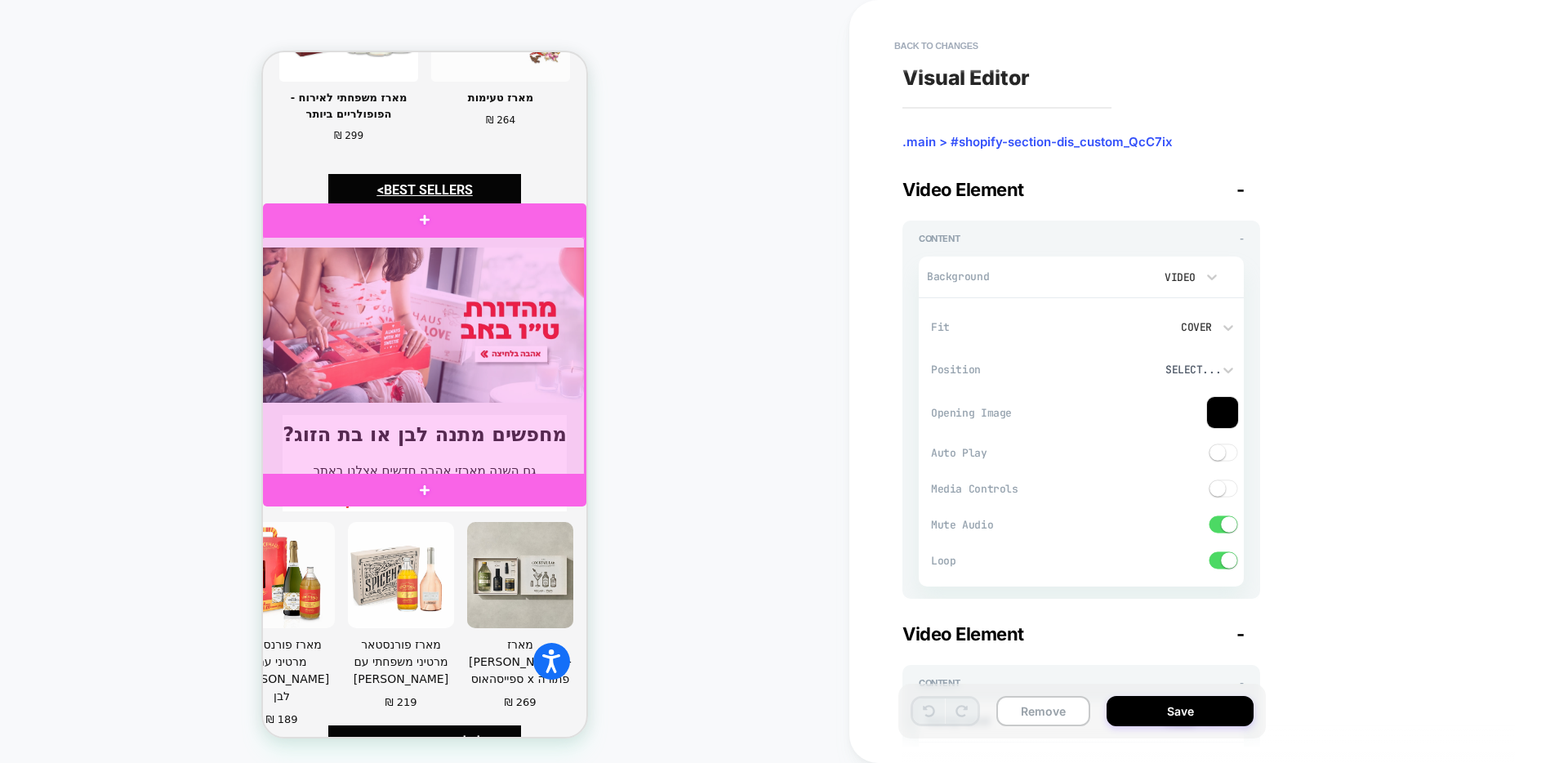
click at [497, 288] on div at bounding box center [423, 357] width 324 height 239
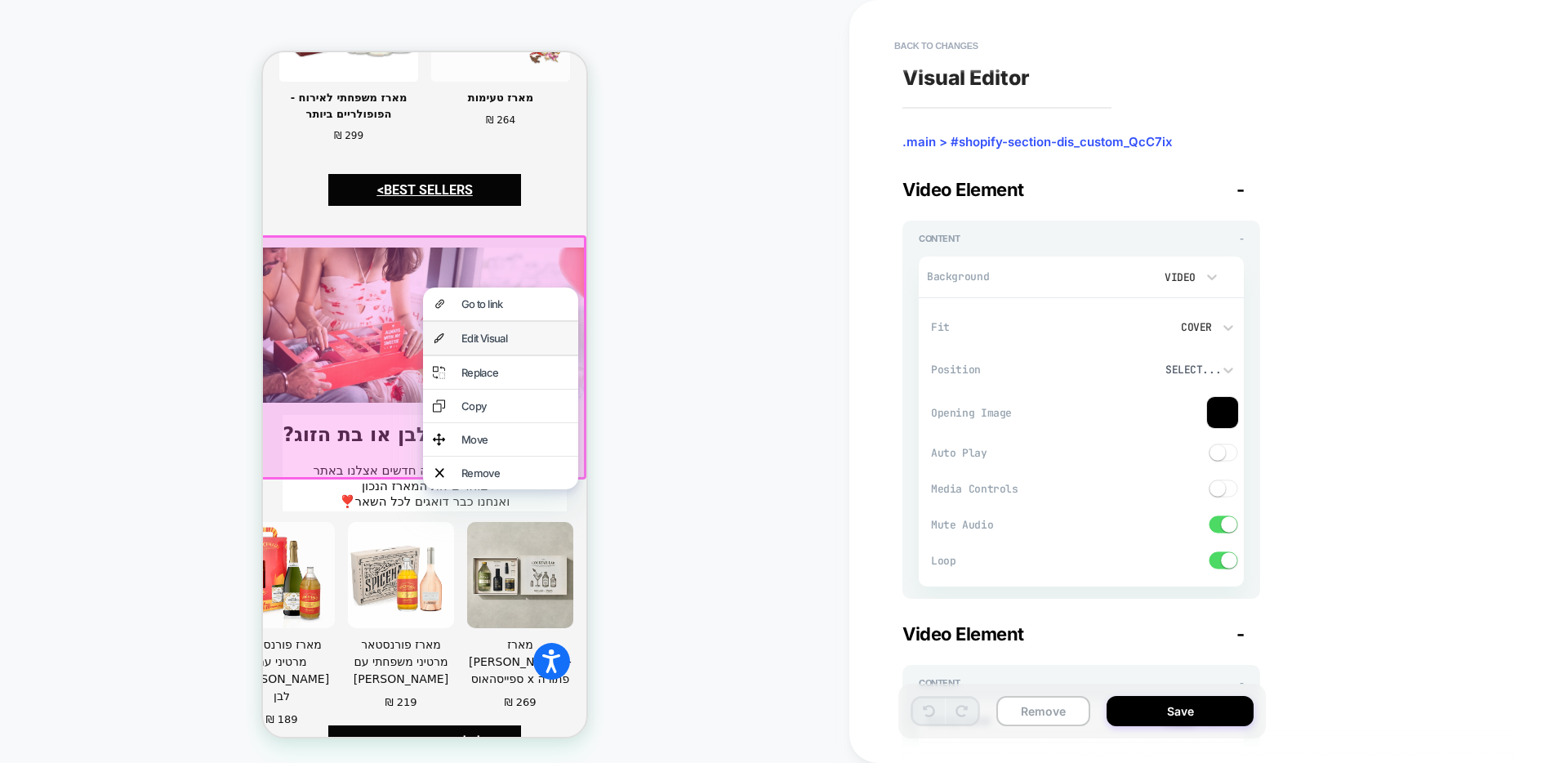
click at [498, 339] on div "Edit Visual" at bounding box center [515, 338] width 107 height 13
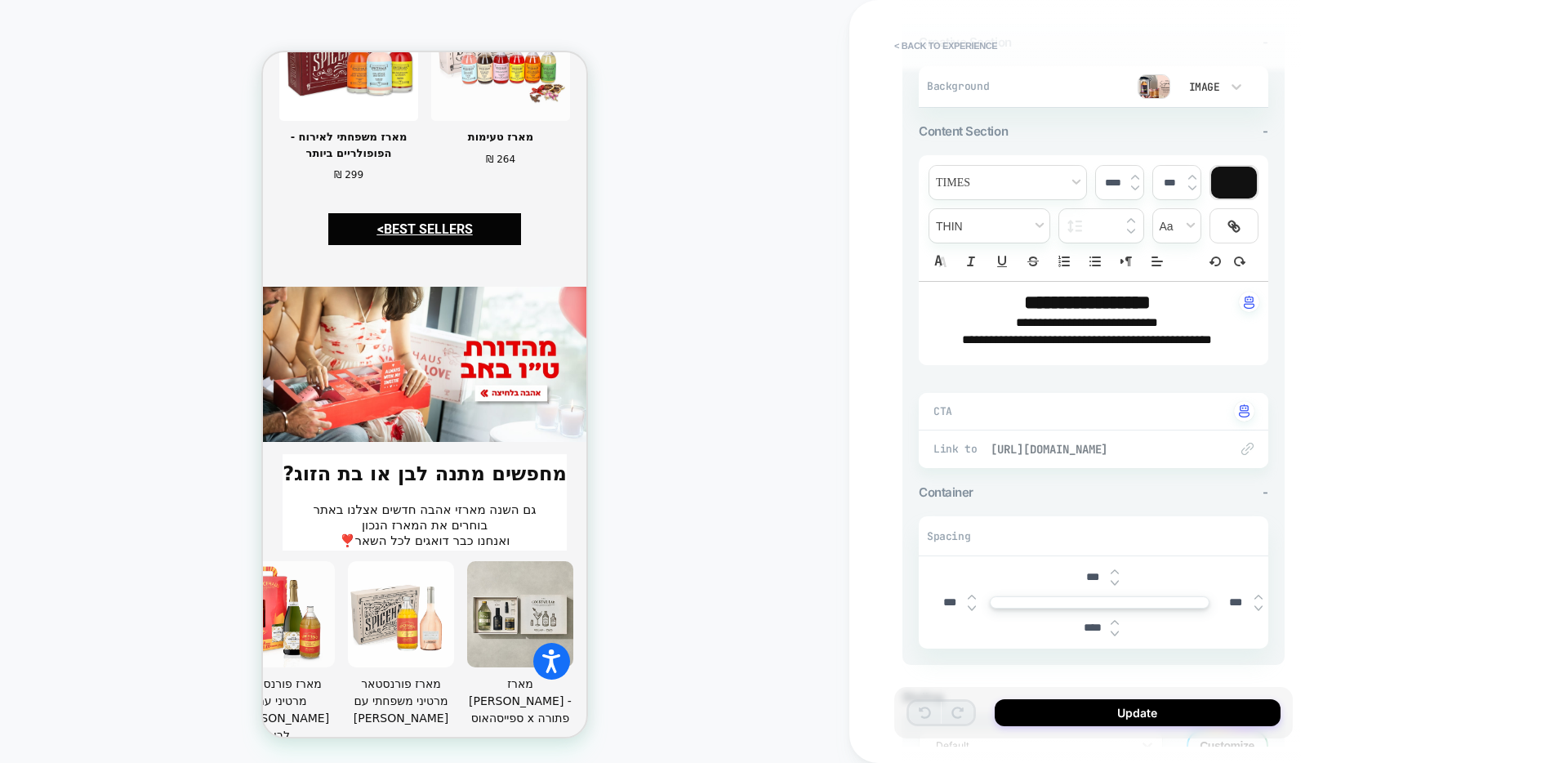
scroll to position [0, 0]
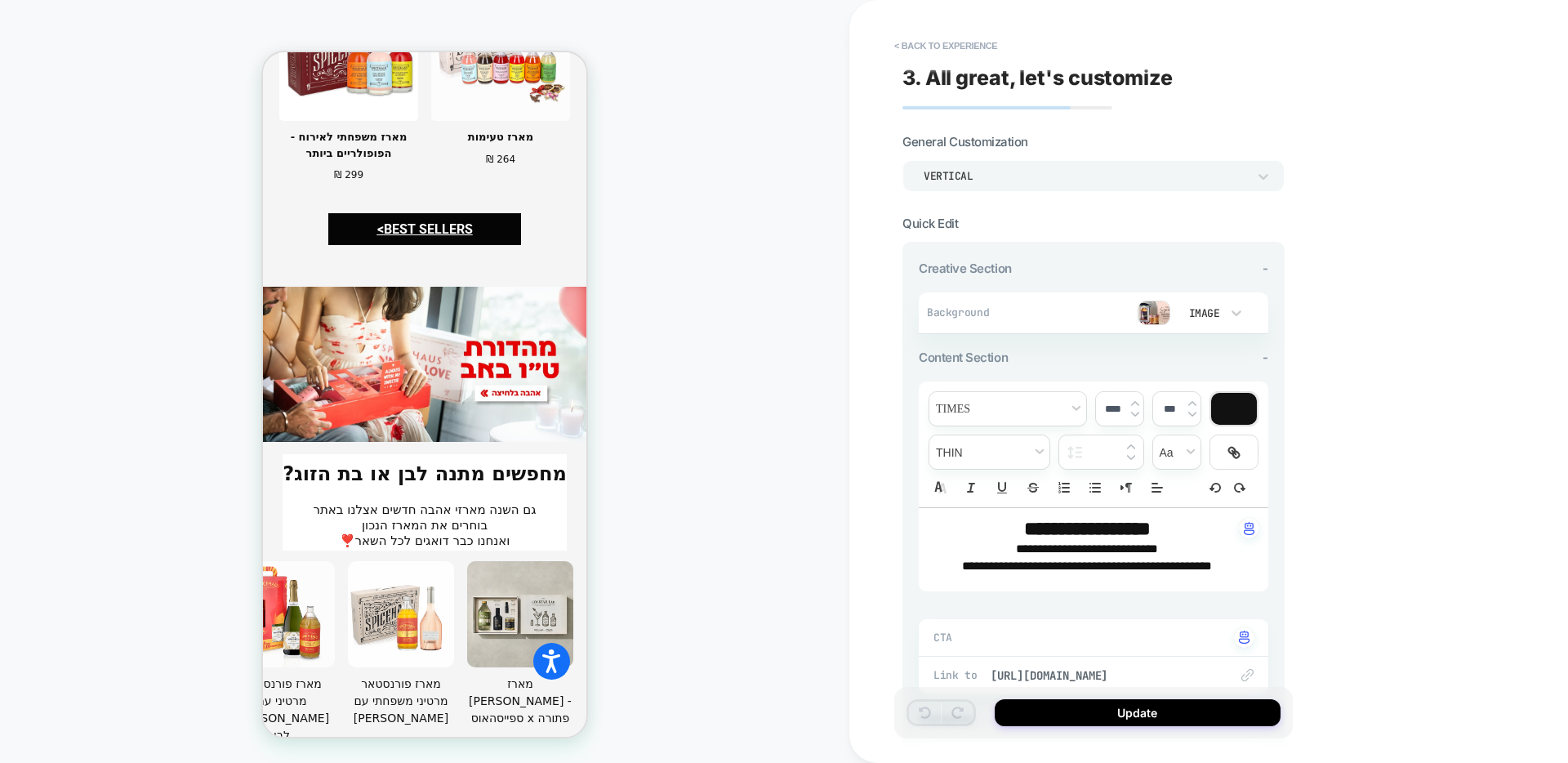
click at [1149, 313] on img at bounding box center [1154, 314] width 32 height 25
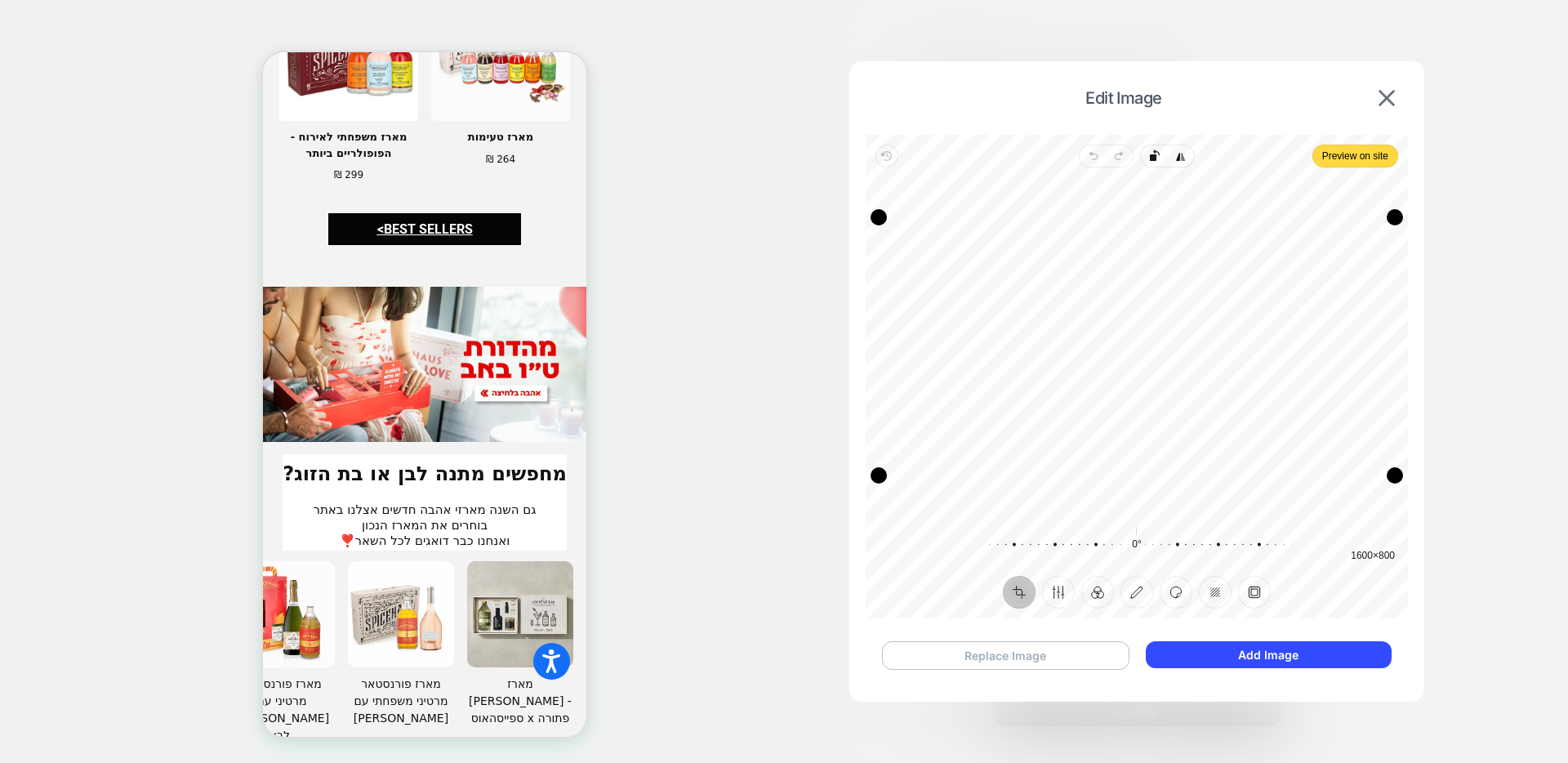
click at [999, 649] on button "Replace Image" at bounding box center [1005, 656] width 247 height 29
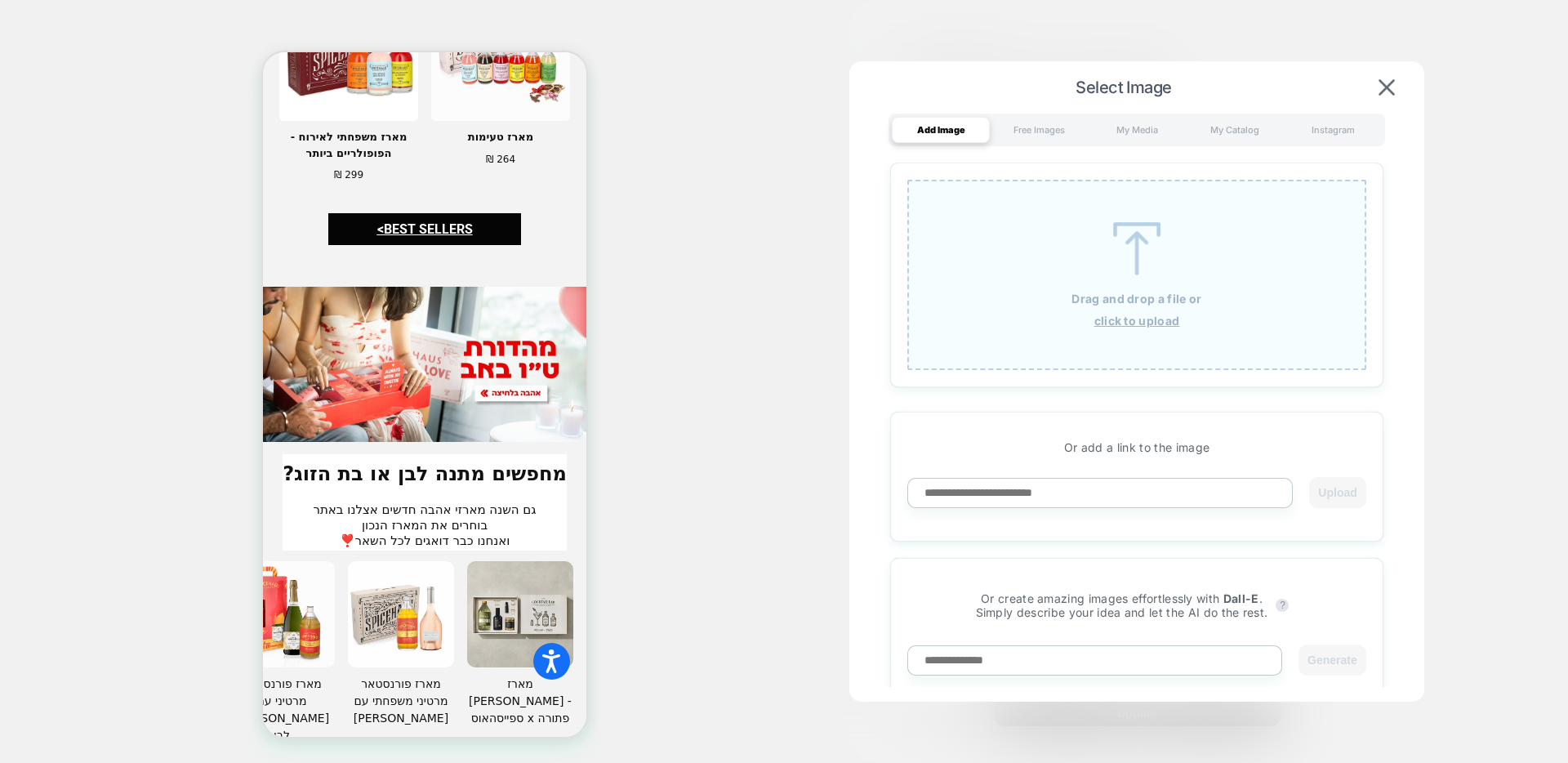
click at [8, 175] on div at bounding box center [784, 382] width 1568 height 763
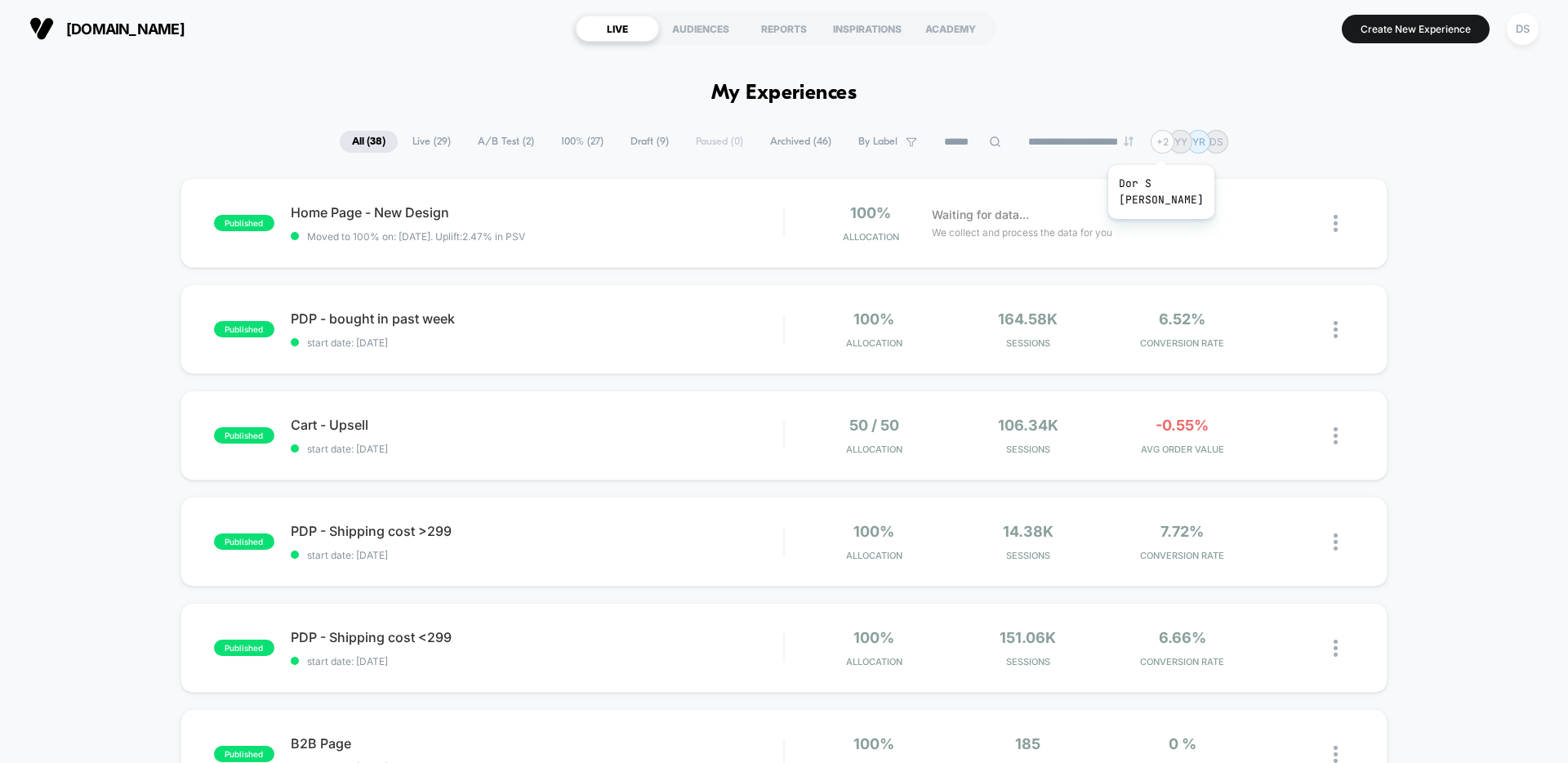
click at [1170, 144] on div "+ 2" at bounding box center [1162, 142] width 24 height 24
click at [1173, 144] on div "+ 2" at bounding box center [1162, 142] width 24 height 24
click at [1529, 30] on div "DS" at bounding box center [1522, 29] width 32 height 32
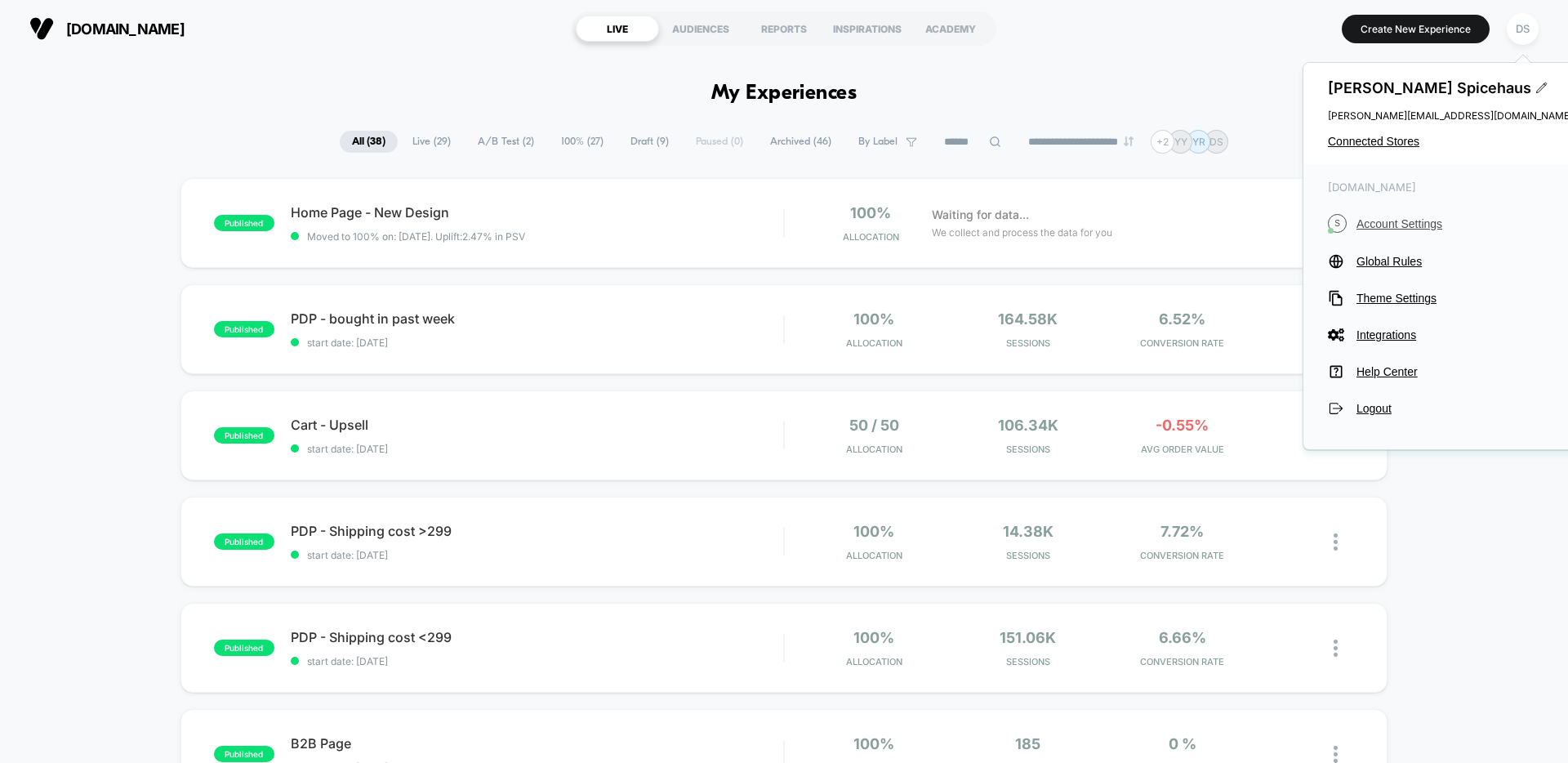
click at [1396, 222] on span "Account Settings" at bounding box center [1465, 224] width 217 height 13
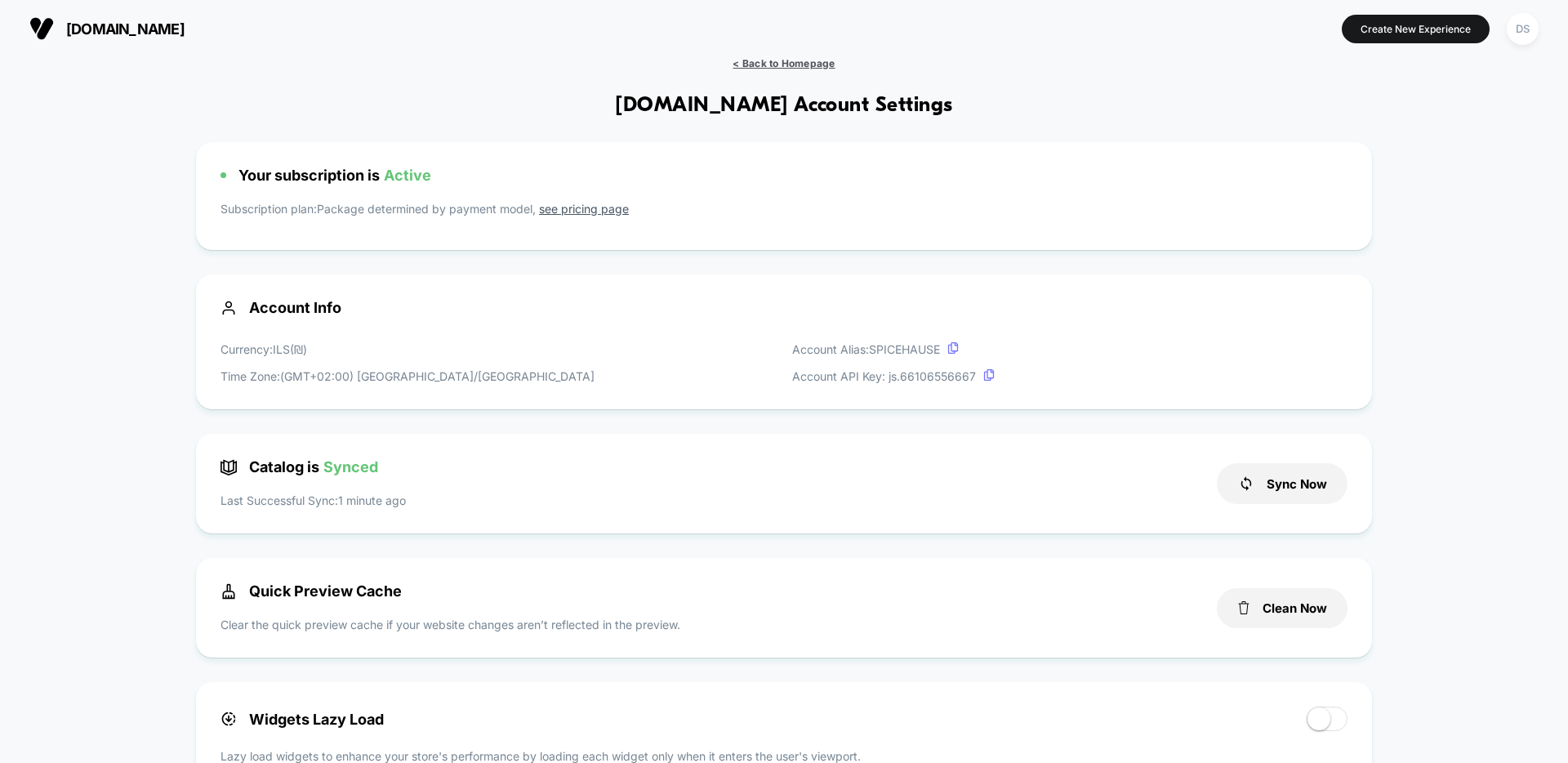
click at [807, 66] on span "< Back to Homepage" at bounding box center [784, 63] width 102 height 12
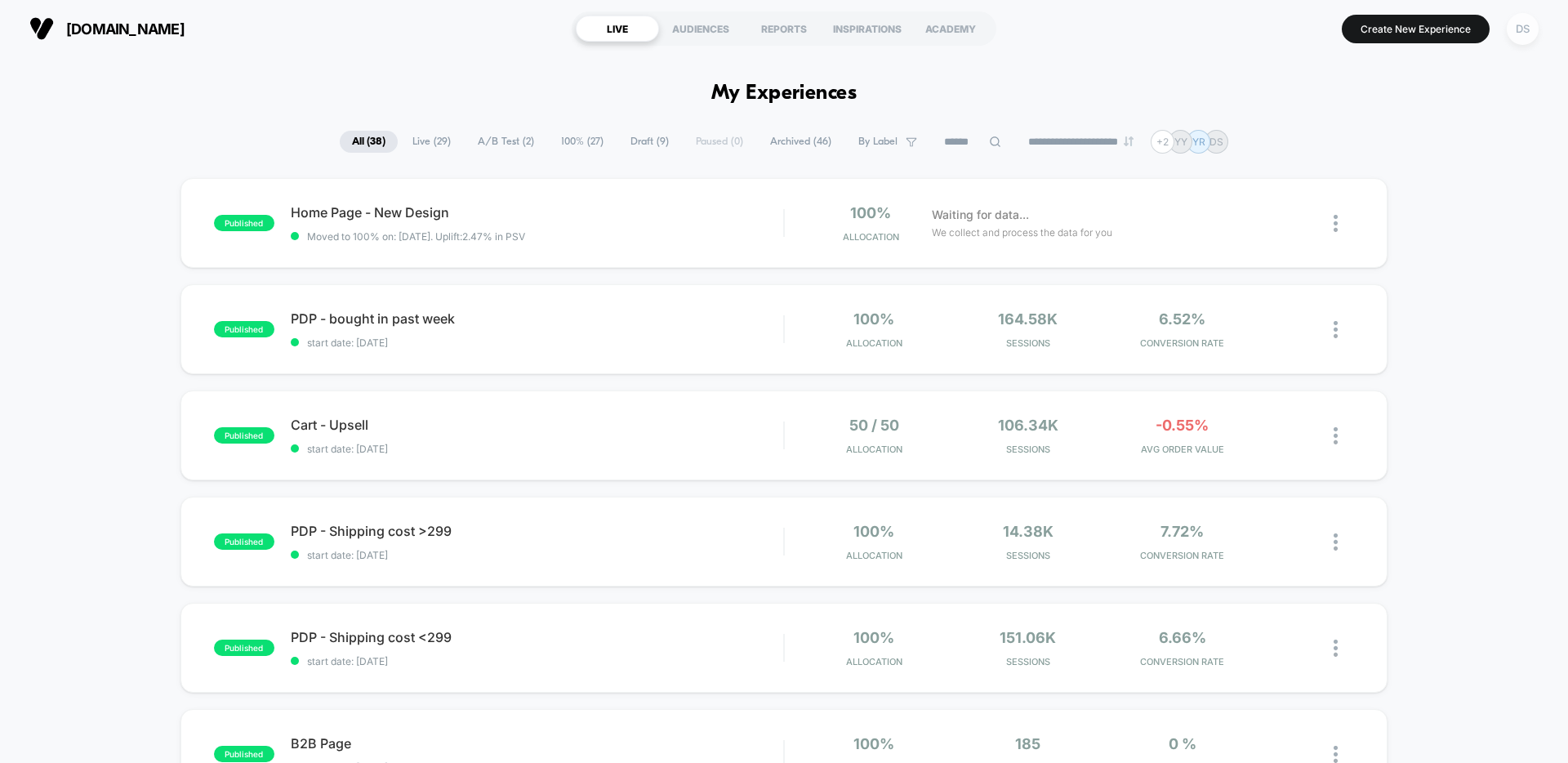
click at [1522, 26] on div "DS" at bounding box center [1522, 29] width 32 height 32
